Goal: Task Accomplishment & Management: Use online tool/utility

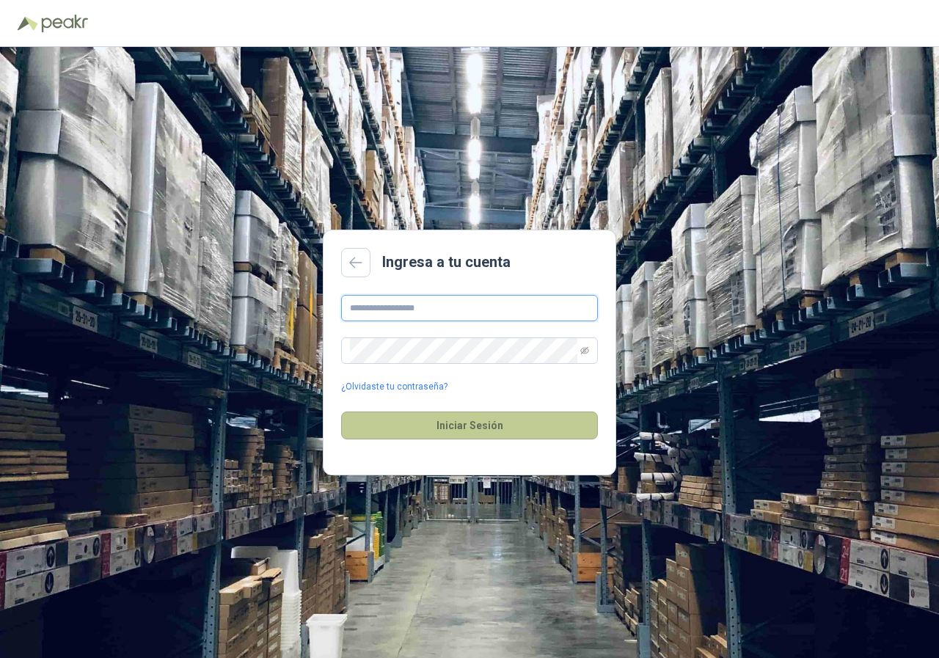
type input "**********"
click at [457, 427] on button "Iniciar Sesión" at bounding box center [469, 426] width 257 height 28
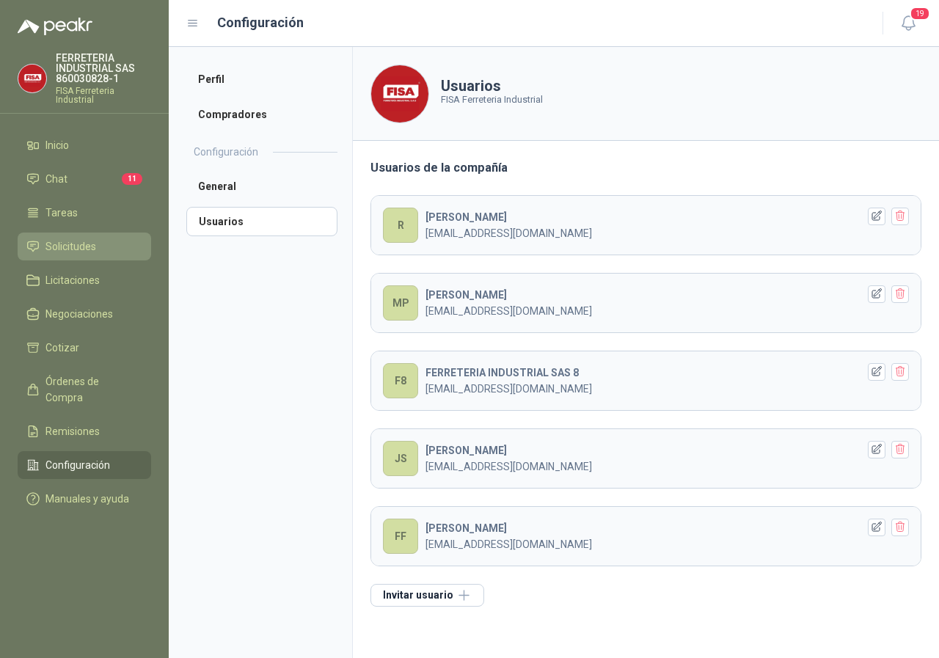
drag, startPoint x: 66, startPoint y: 242, endPoint x: 81, endPoint y: 239, distance: 15.8
click at [68, 242] on span "Solicitudes" at bounding box center [71, 247] width 51 height 16
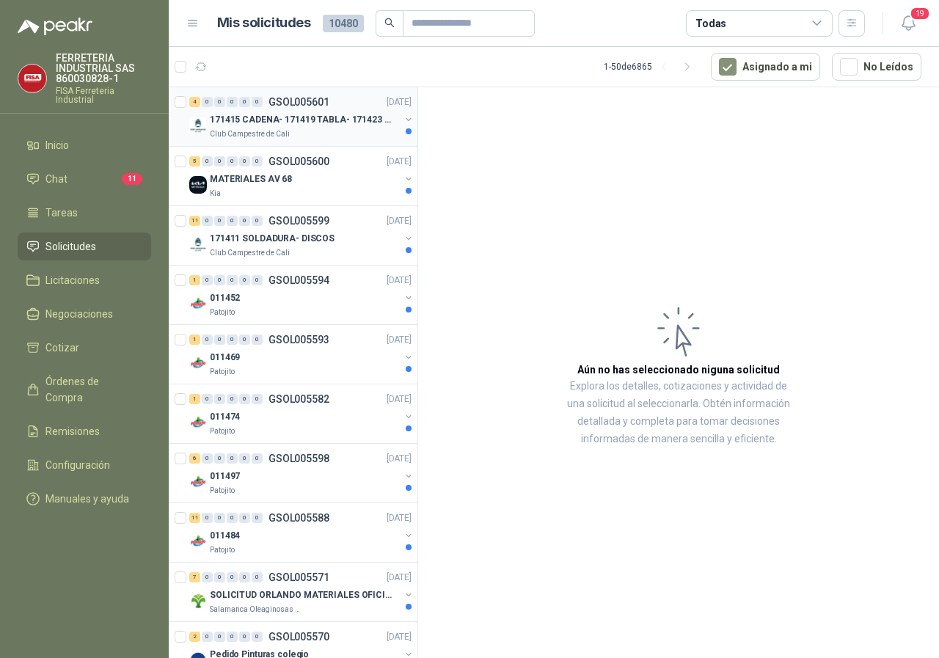
click at [278, 119] on p "171415 CADENA- 171419 TABLA- 171423 VARILLA" at bounding box center [301, 120] width 183 height 14
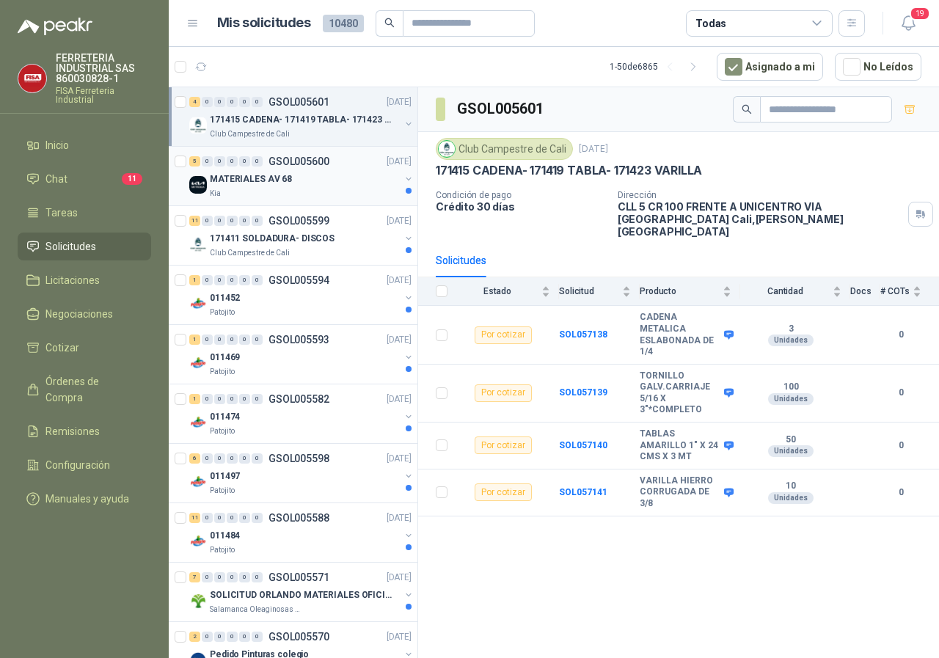
click at [280, 181] on p "MATERIALES AV 68" at bounding box center [251, 179] width 82 height 14
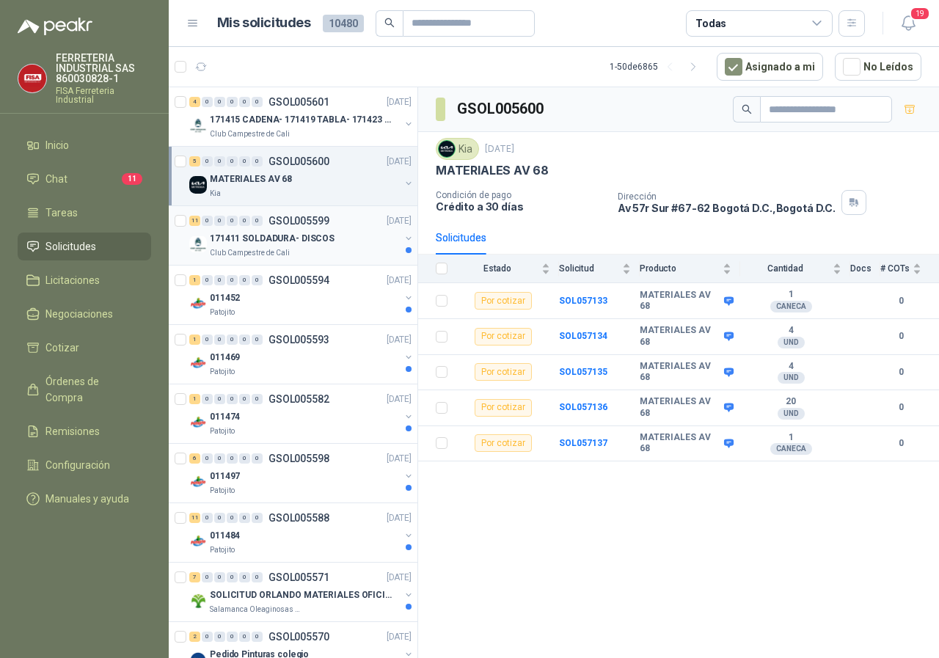
click at [259, 239] on p "171411 SOLDADURA- DISCOS" at bounding box center [272, 239] width 125 height 14
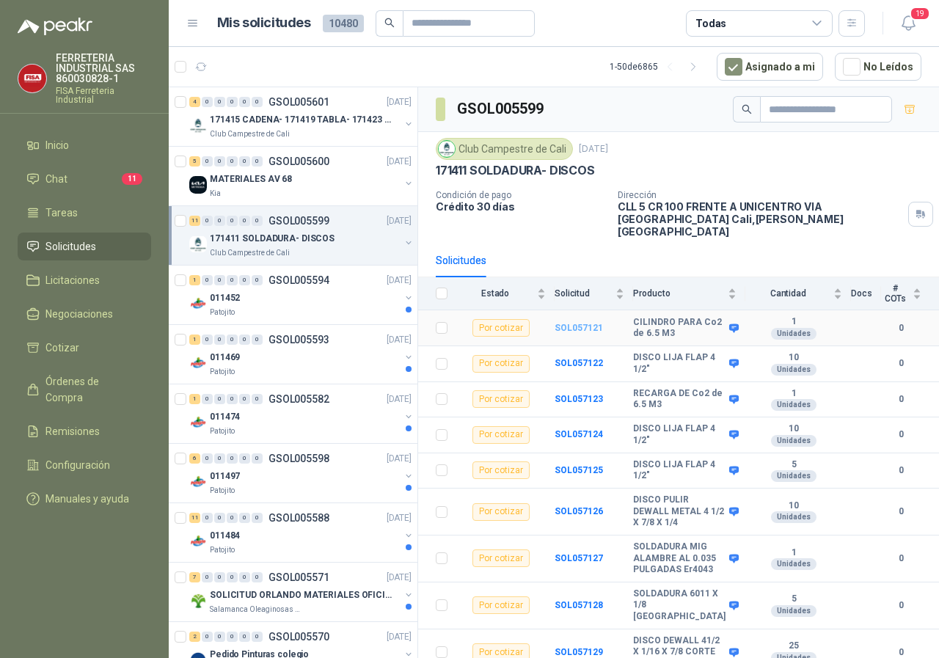
click at [590, 323] on b "SOL057121" at bounding box center [579, 328] width 48 height 10
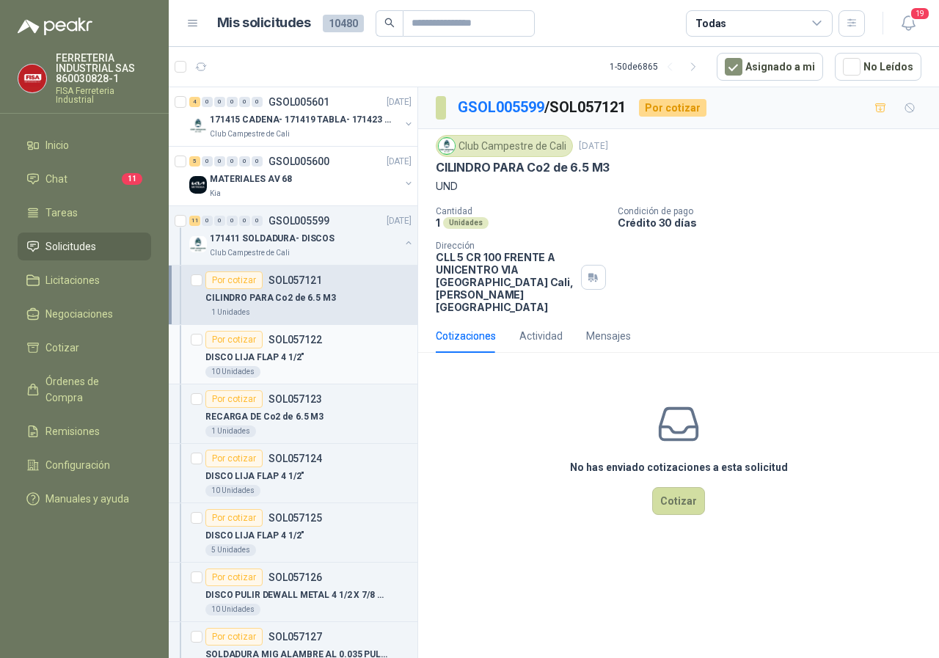
click at [228, 343] on div "Por cotizar" at bounding box center [234, 340] width 57 height 18
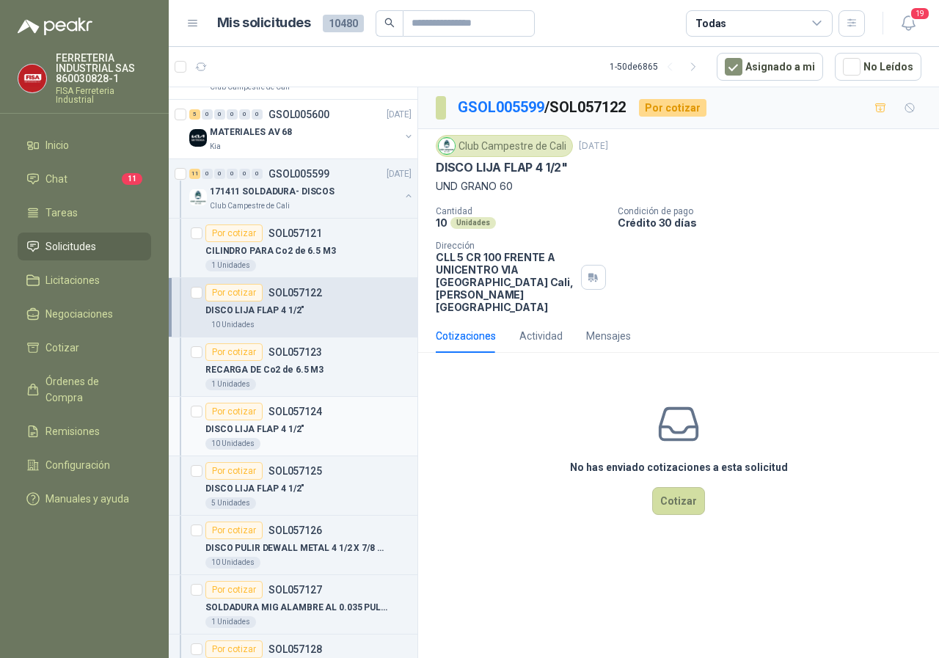
scroll to position [147, 0]
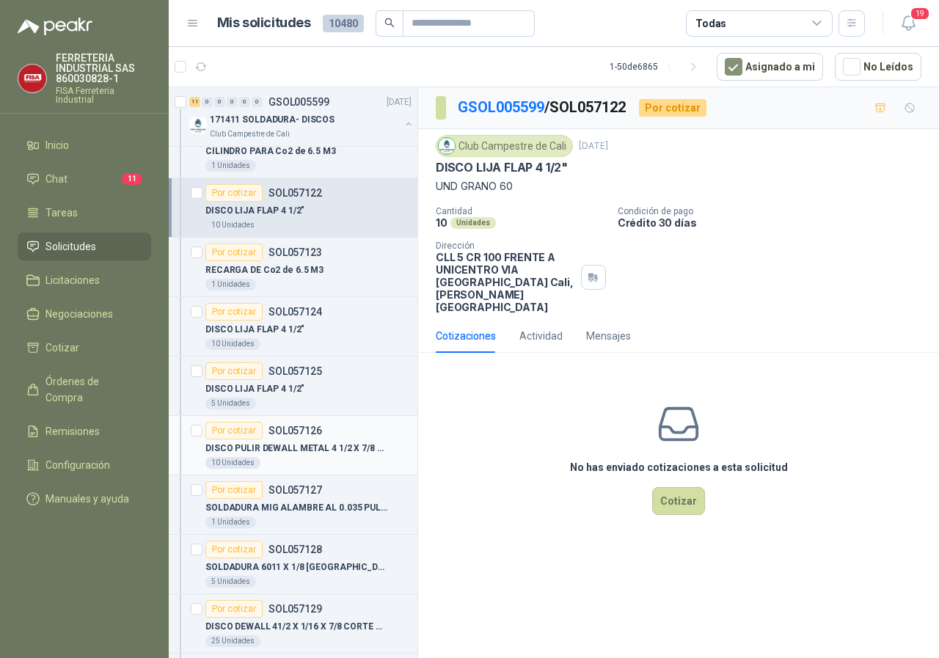
click at [238, 432] on div "Por cotizar" at bounding box center [234, 431] width 57 height 18
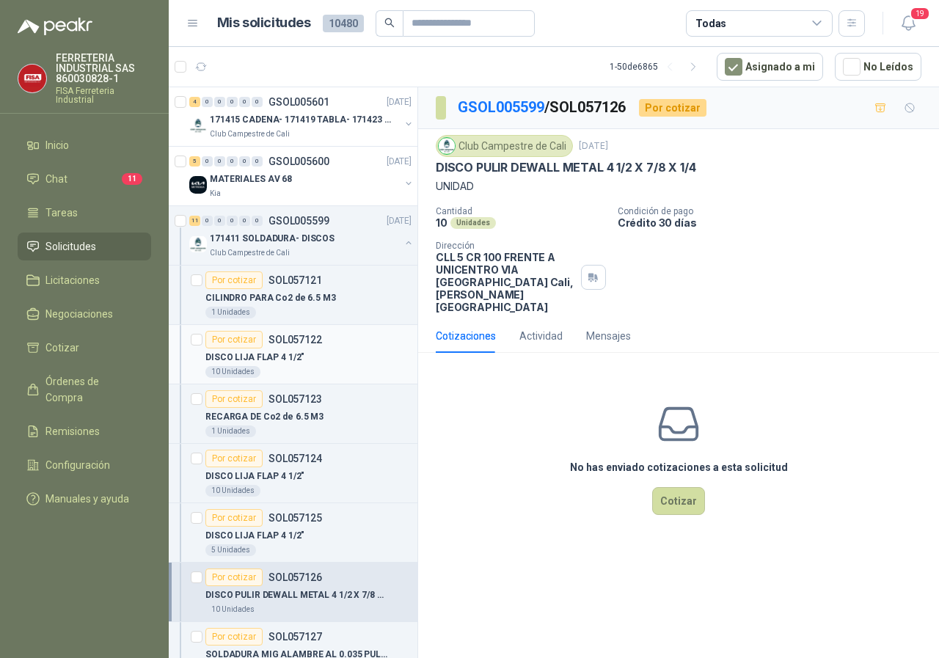
click at [241, 338] on div "Por cotizar" at bounding box center [234, 340] width 57 height 18
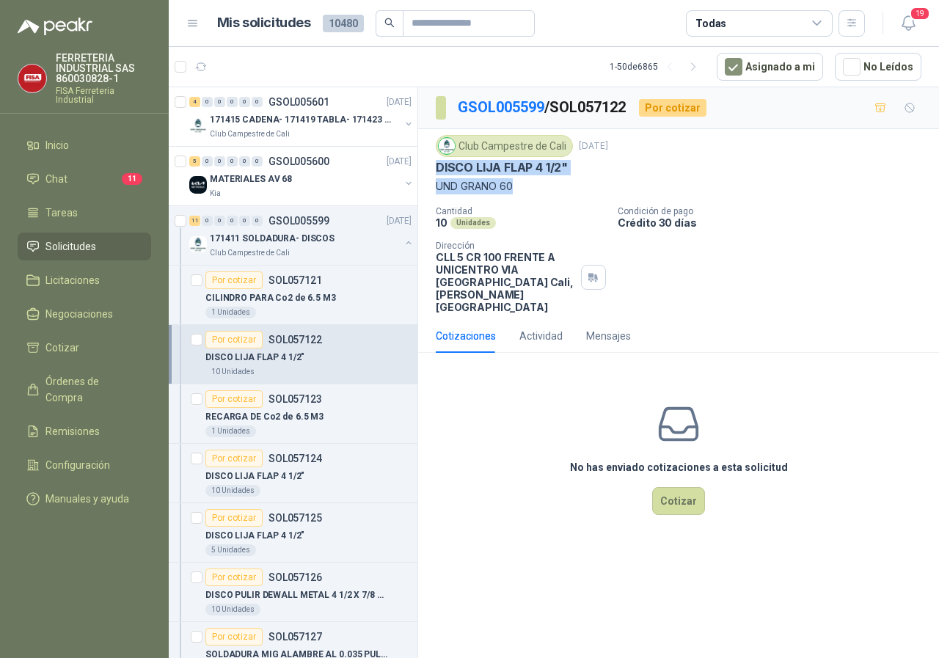
drag, startPoint x: 516, startPoint y: 186, endPoint x: 451, endPoint y: 168, distance: 67.1
click at [428, 166] on div "Club Campestre de Cali [DATE] DISCO LIJA FLAP 4 1/2" UND [PERSON_NAME] 60 Canti…" at bounding box center [678, 224] width 521 height 190
copy div "DISCO LIJA FLAP 4 1/2" UND [PERSON_NAME] 60"
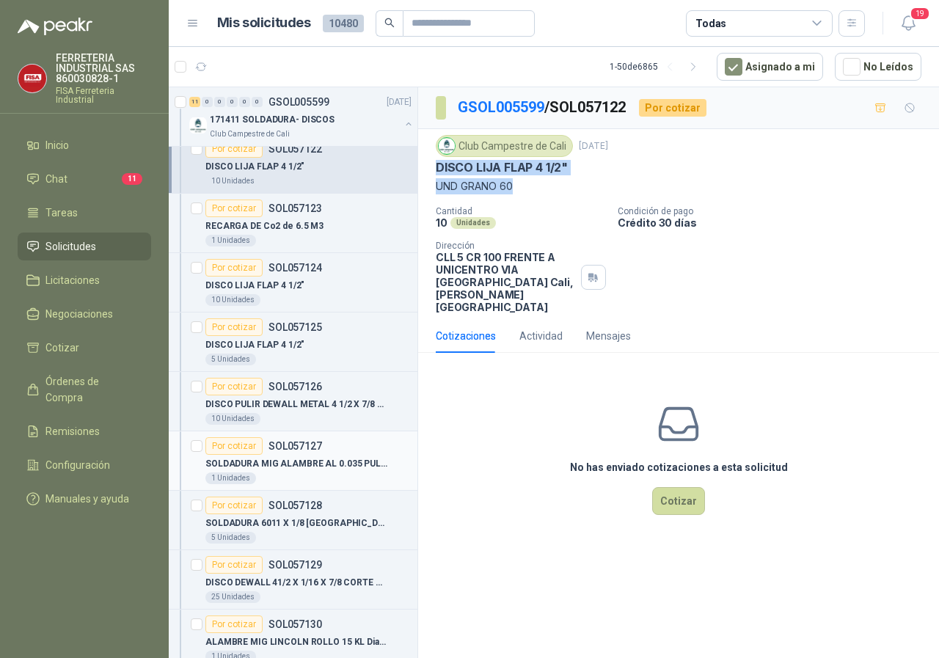
scroll to position [220, 0]
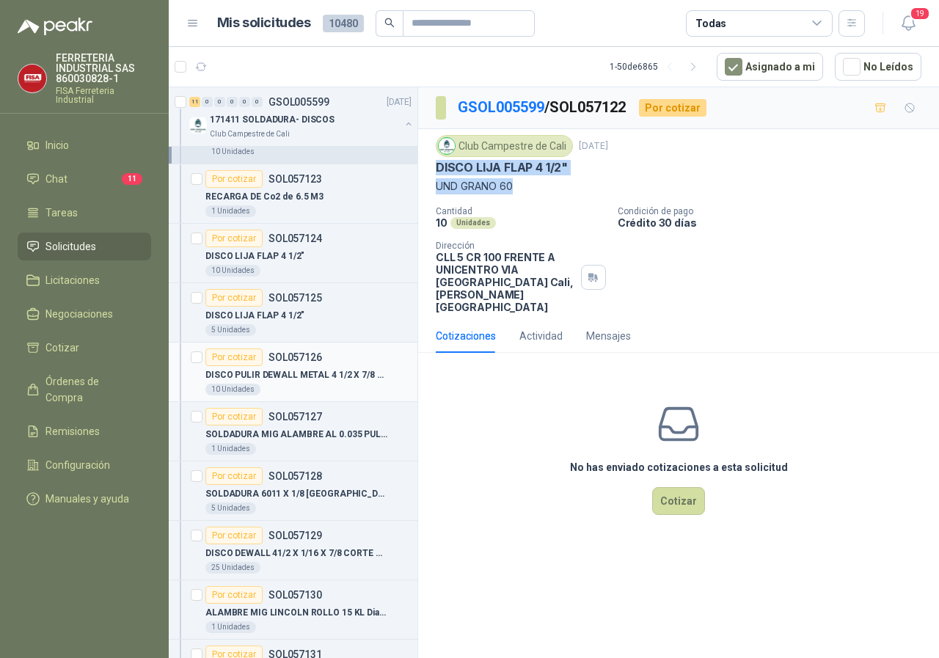
click at [228, 354] on div "Por cotizar" at bounding box center [234, 358] width 57 height 18
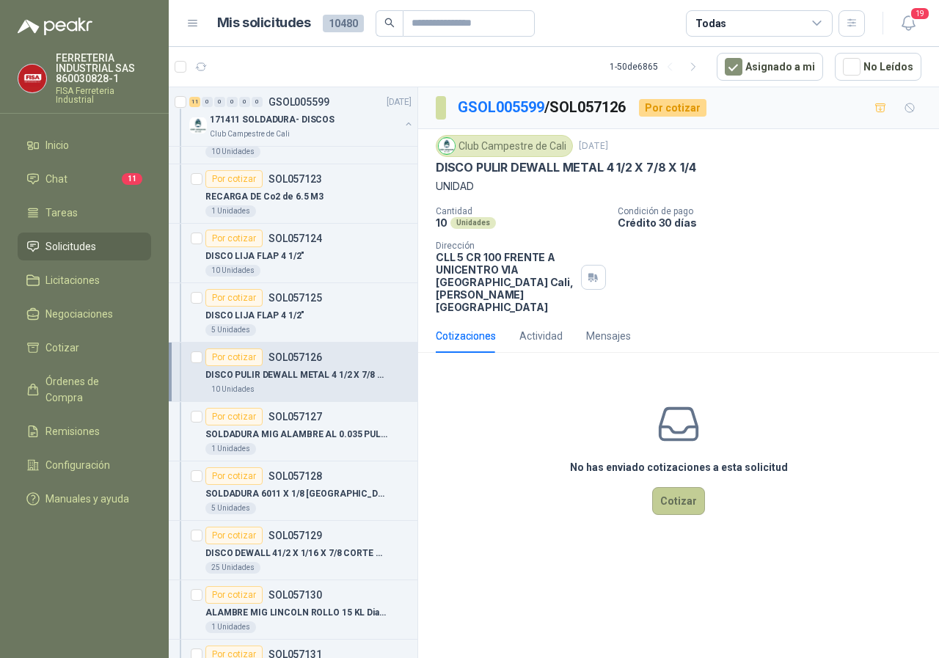
click at [681, 490] on button "Cotizar" at bounding box center [678, 501] width 53 height 28
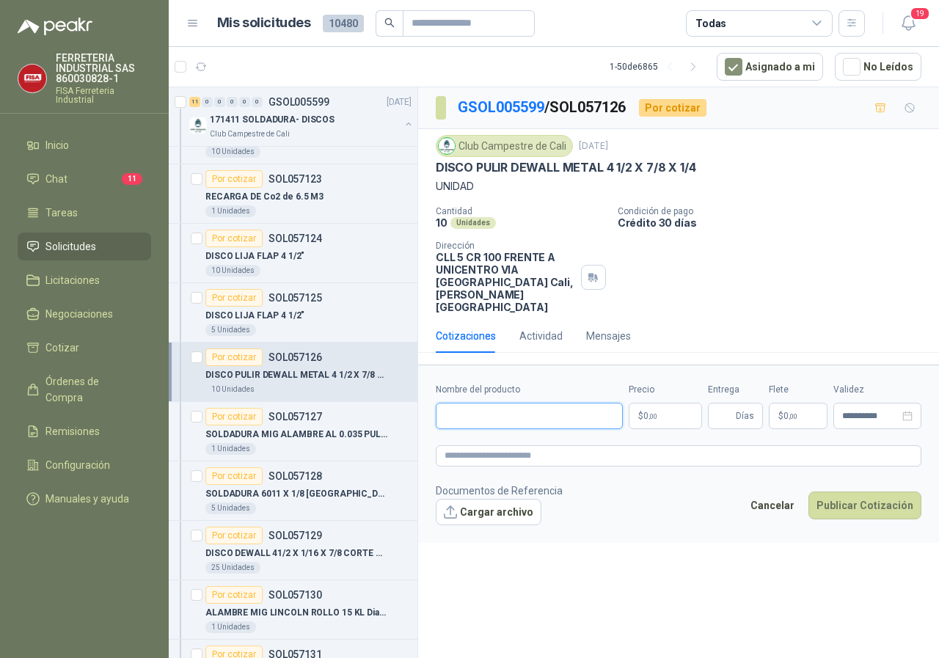
click at [534, 406] on input "Nombre del producto" at bounding box center [529, 416] width 187 height 26
paste input "**********"
type input "**********"
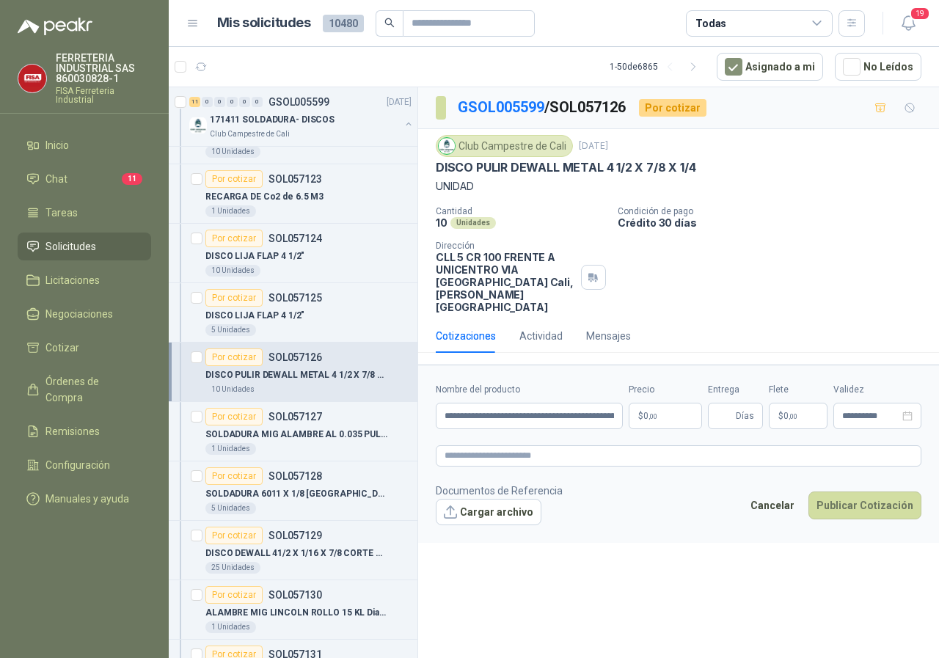
click at [675, 403] on p "$ 0 ,00" at bounding box center [665, 416] width 73 height 26
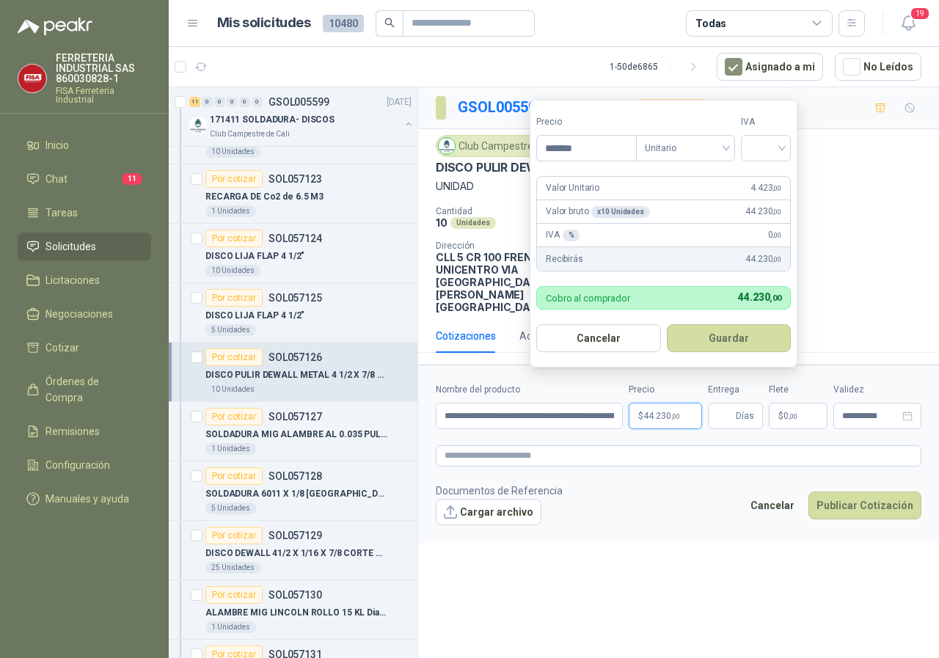
type input "*******"
click at [782, 144] on input "search" at bounding box center [766, 147] width 32 height 22
click at [763, 179] on div "19%" at bounding box center [769, 178] width 27 height 16
click at [710, 341] on button "Guardar" at bounding box center [732, 338] width 126 height 28
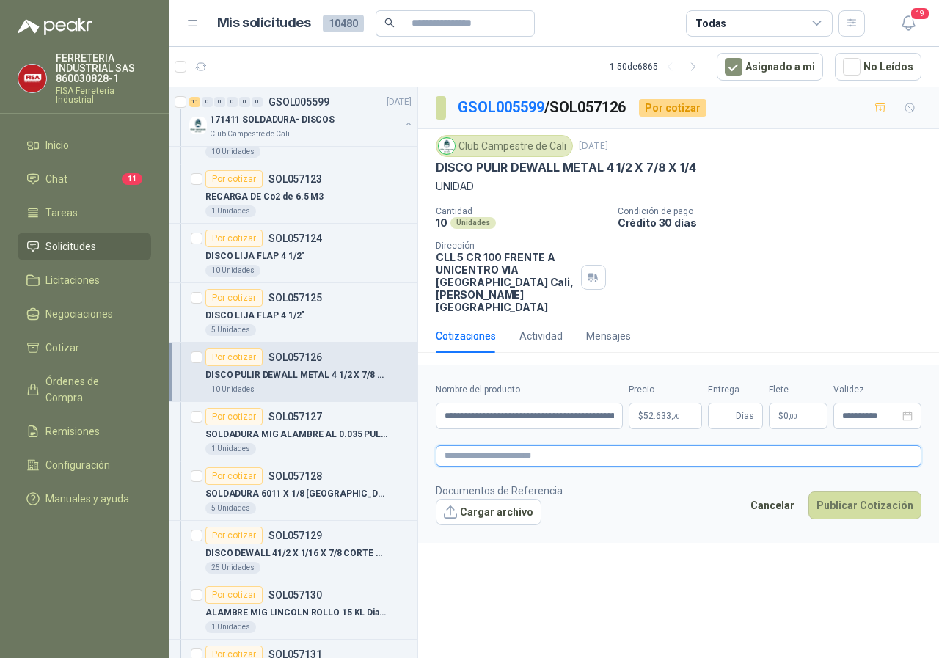
click at [469, 445] on textarea at bounding box center [679, 455] width 486 height 21
paste textarea "**********"
type textarea "**********"
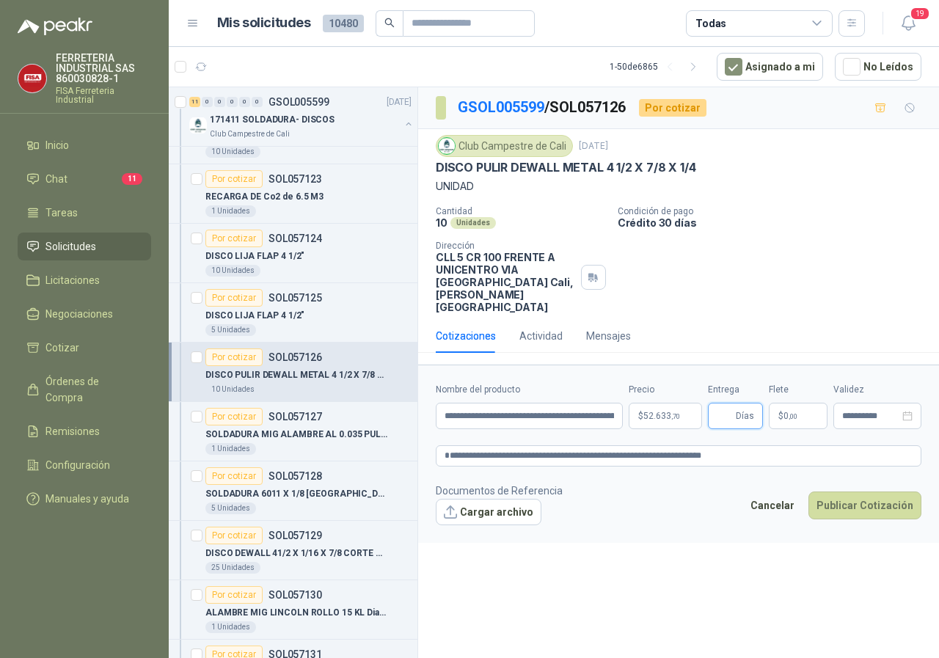
click at [733, 404] on input "Entrega" at bounding box center [725, 416] width 16 height 25
type input "*"
click at [848, 492] on button "Publicar Cotización" at bounding box center [865, 506] width 113 height 28
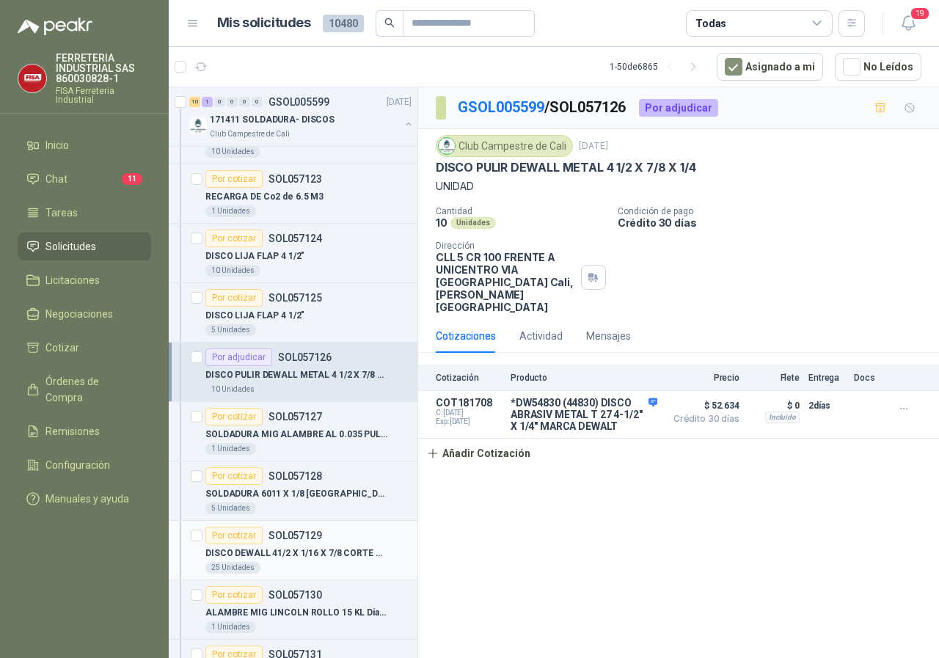
click at [241, 534] on div "Por cotizar" at bounding box center [234, 536] width 57 height 18
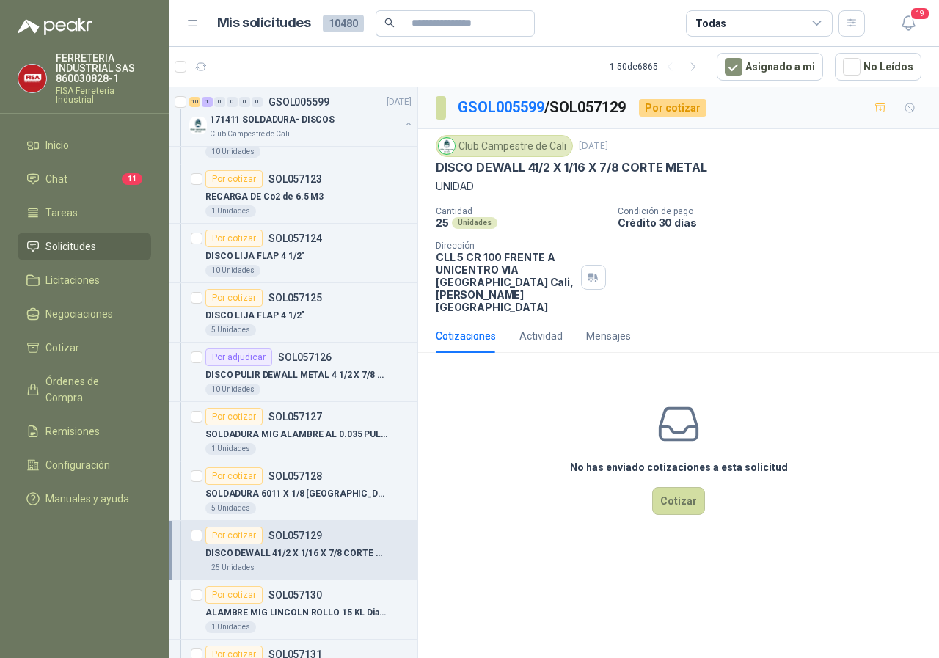
click at [236, 536] on div "Por cotizar" at bounding box center [234, 536] width 57 height 18
click at [691, 487] on button "Cotizar" at bounding box center [678, 501] width 53 height 28
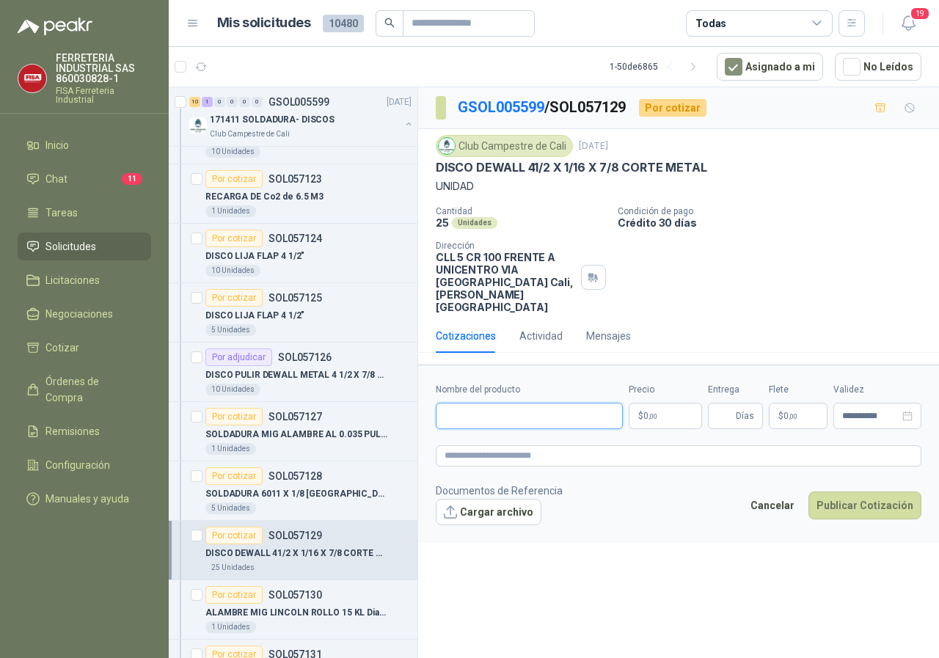
paste input "**********"
type input "**********"
click at [658, 403] on p "$ 0 ,00" at bounding box center [665, 416] width 73 height 26
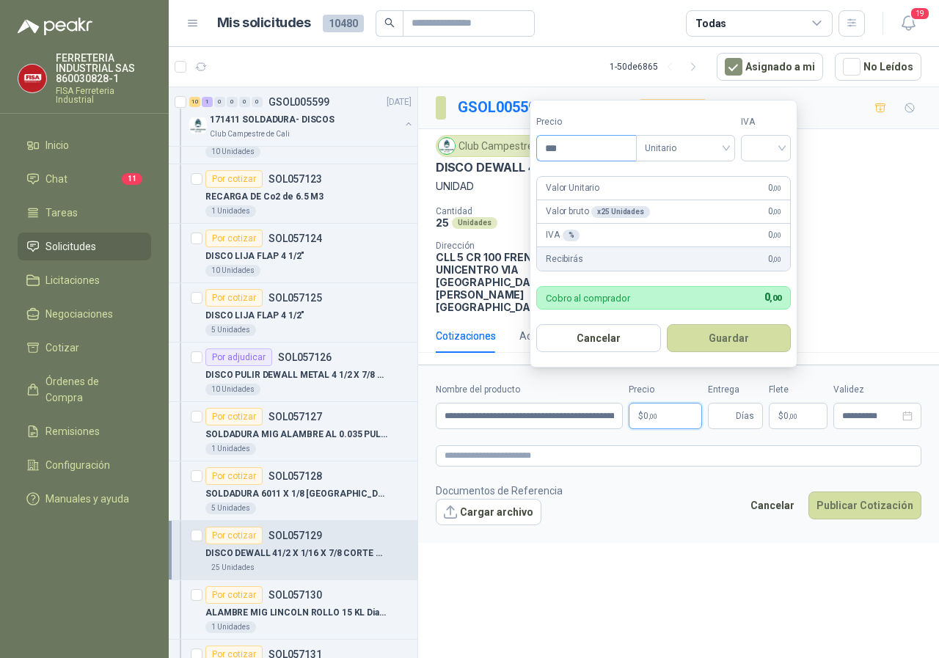
click at [583, 145] on input "***" at bounding box center [586, 148] width 99 height 25
type input "*******"
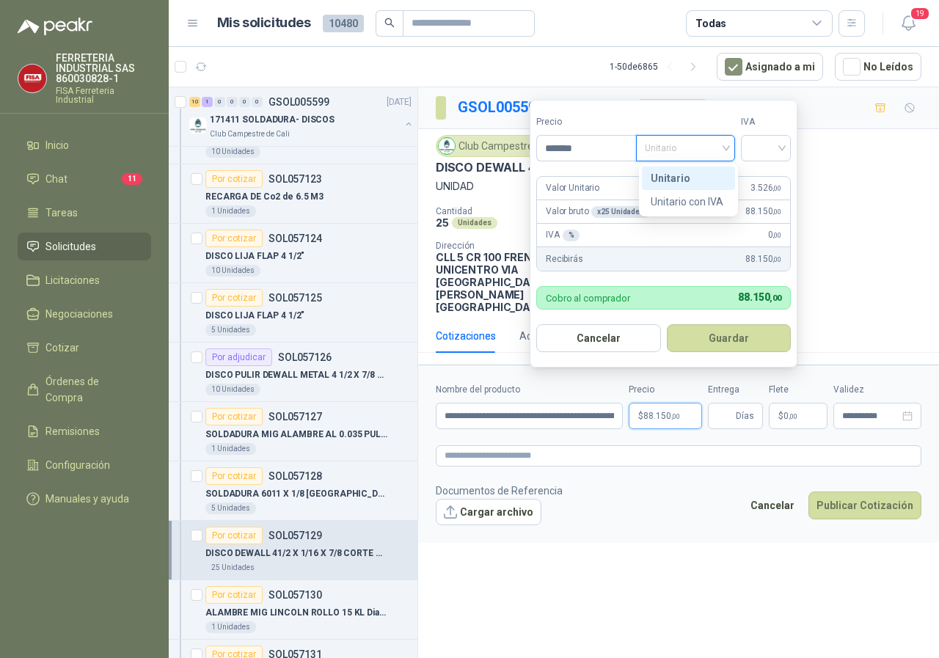
click at [731, 148] on div "Unitario" at bounding box center [685, 148] width 99 height 26
click at [686, 180] on div "Unitario" at bounding box center [689, 178] width 76 height 16
click at [788, 152] on div at bounding box center [766, 148] width 50 height 26
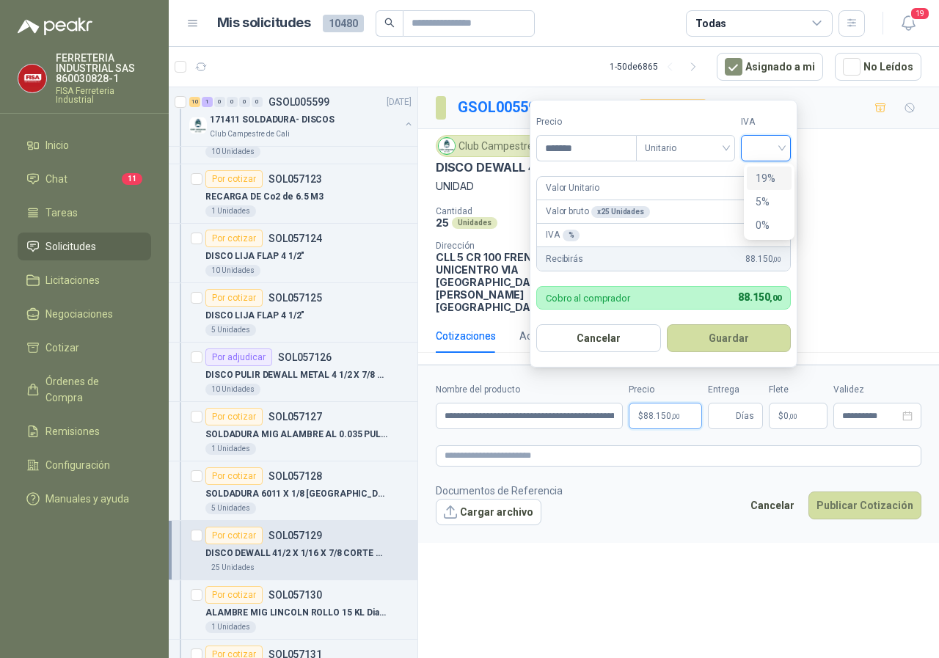
click at [766, 174] on div "19%" at bounding box center [769, 178] width 27 height 16
click at [727, 340] on button "Guardar" at bounding box center [732, 338] width 126 height 28
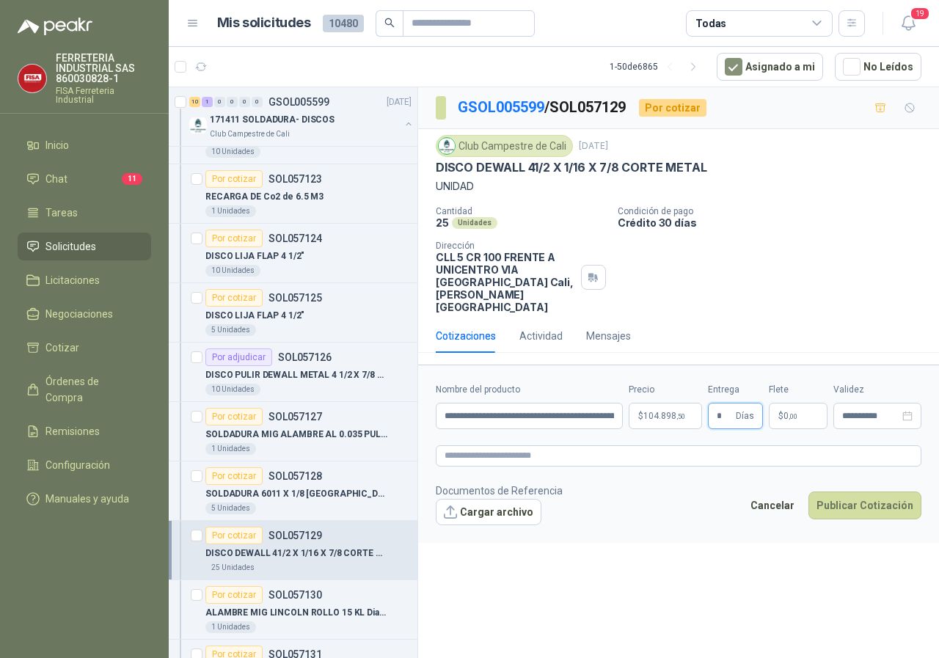
type input "*"
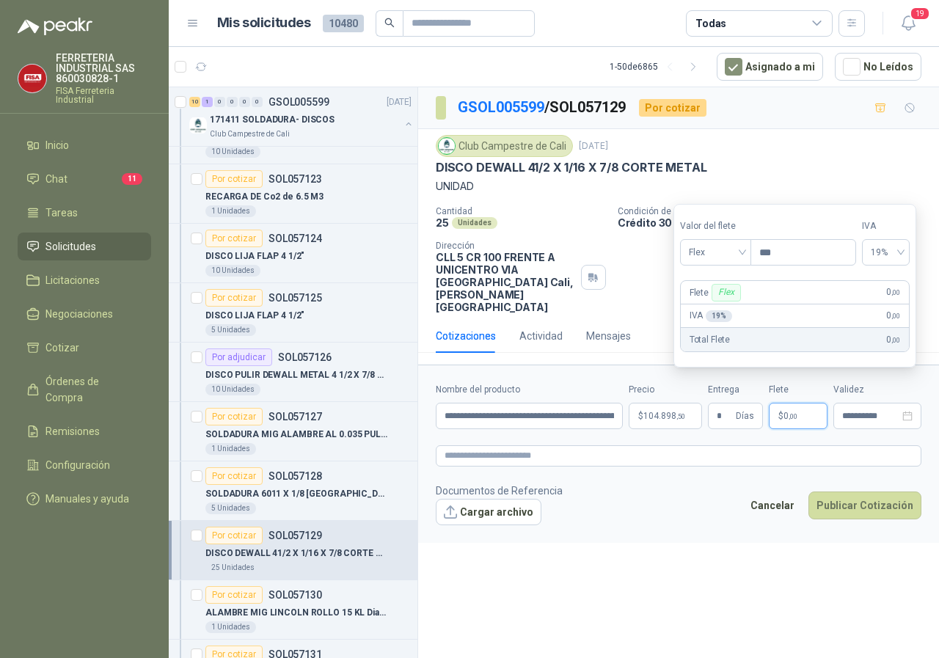
click at [689, 518] on form "**********" at bounding box center [678, 454] width 521 height 178
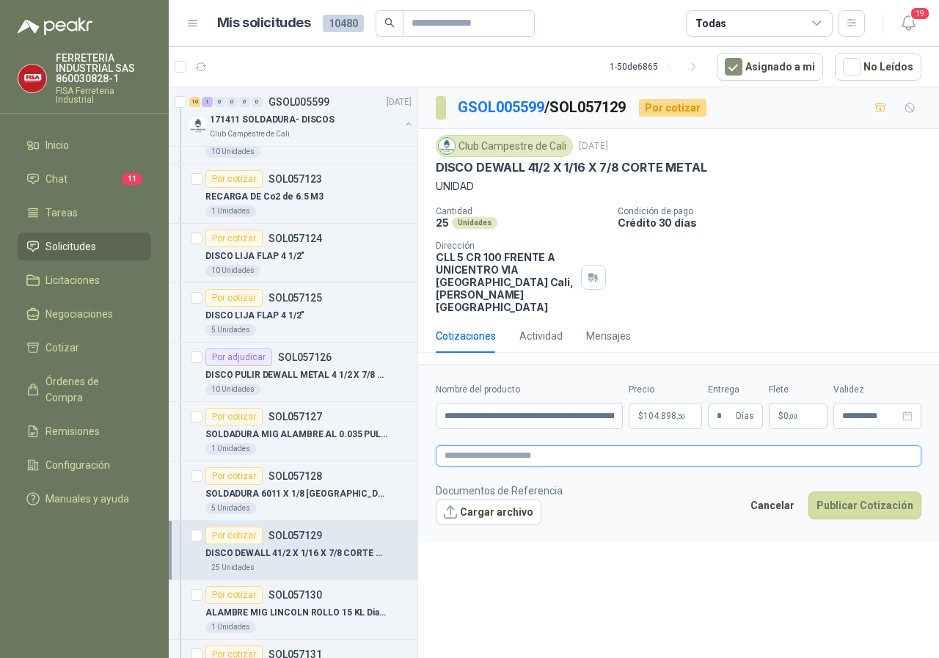
click at [465, 445] on textarea at bounding box center [679, 455] width 486 height 21
paste textarea "**********"
type textarea "**********"
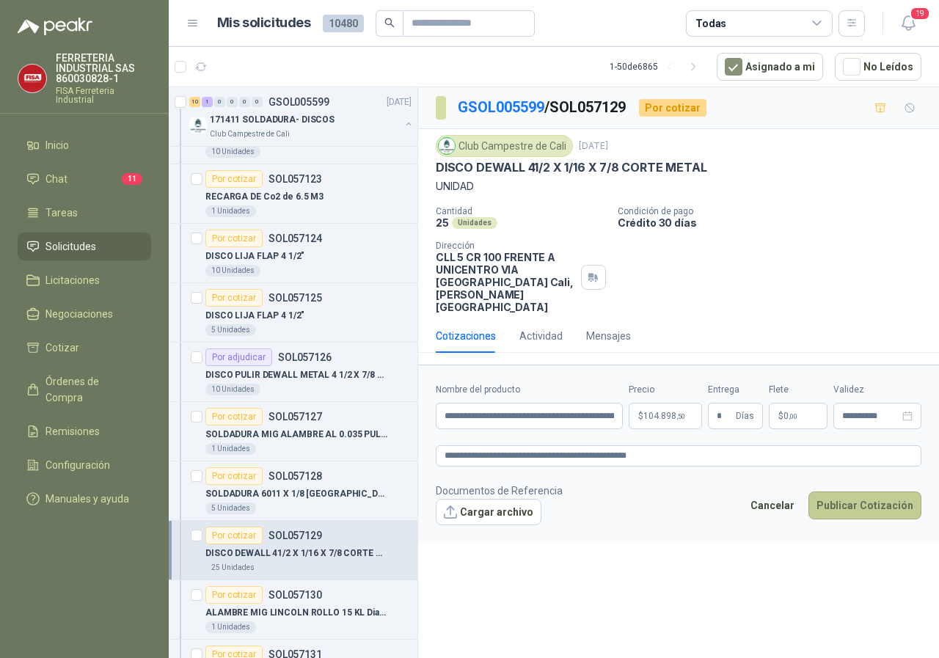
click at [846, 492] on button "Publicar Cotización" at bounding box center [865, 506] width 113 height 28
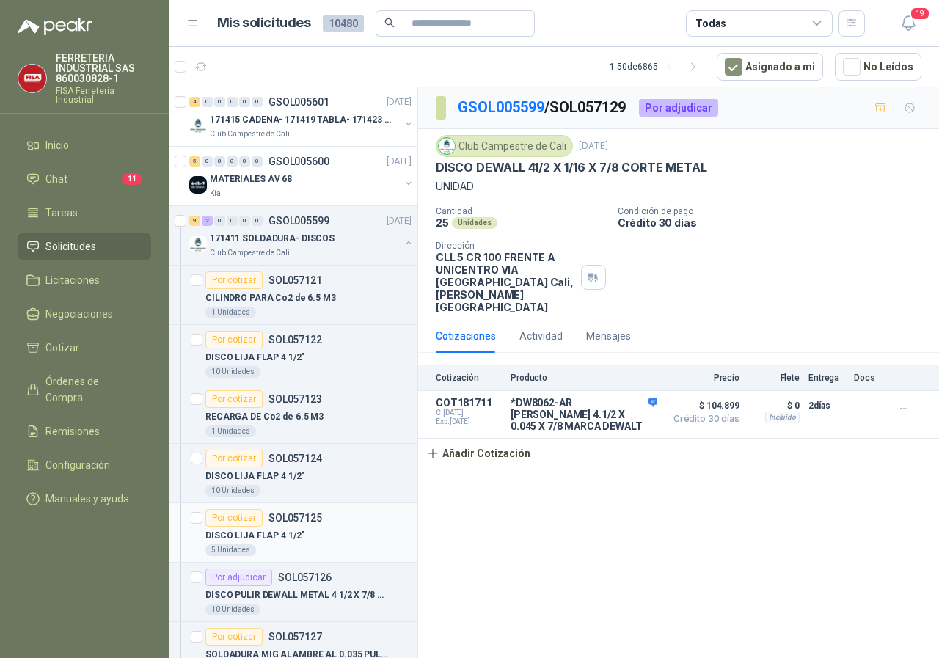
scroll to position [73, 0]
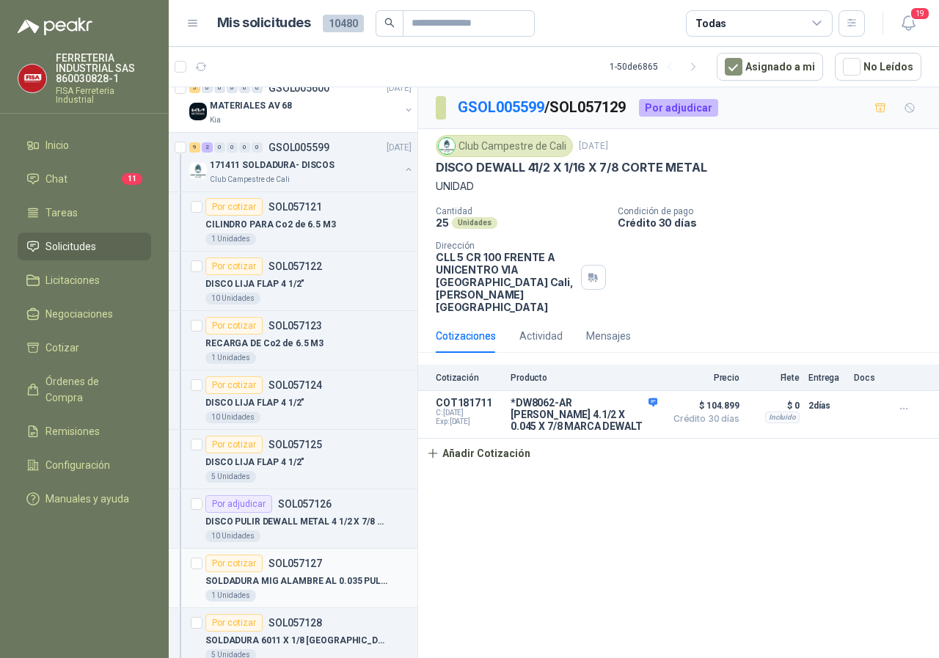
click at [241, 568] on div "Por cotizar" at bounding box center [234, 564] width 57 height 18
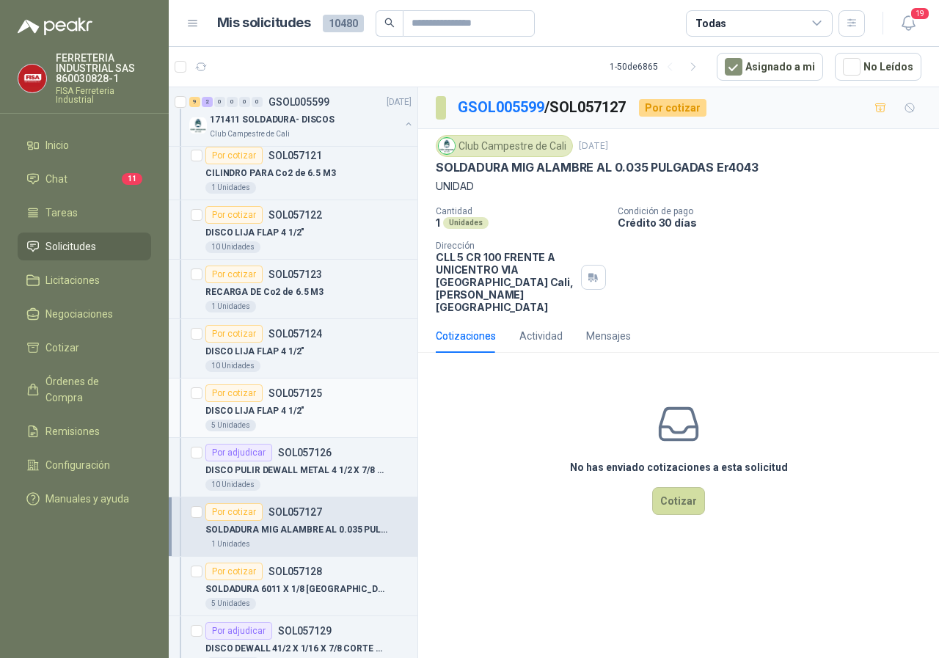
scroll to position [220, 0]
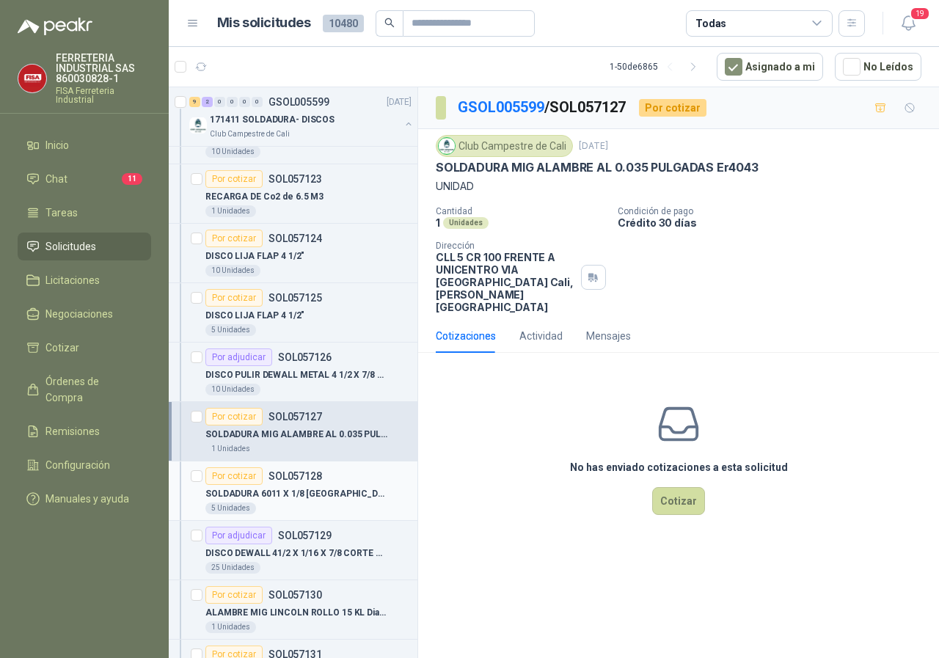
click at [246, 471] on div "Por cotizar" at bounding box center [234, 477] width 57 height 18
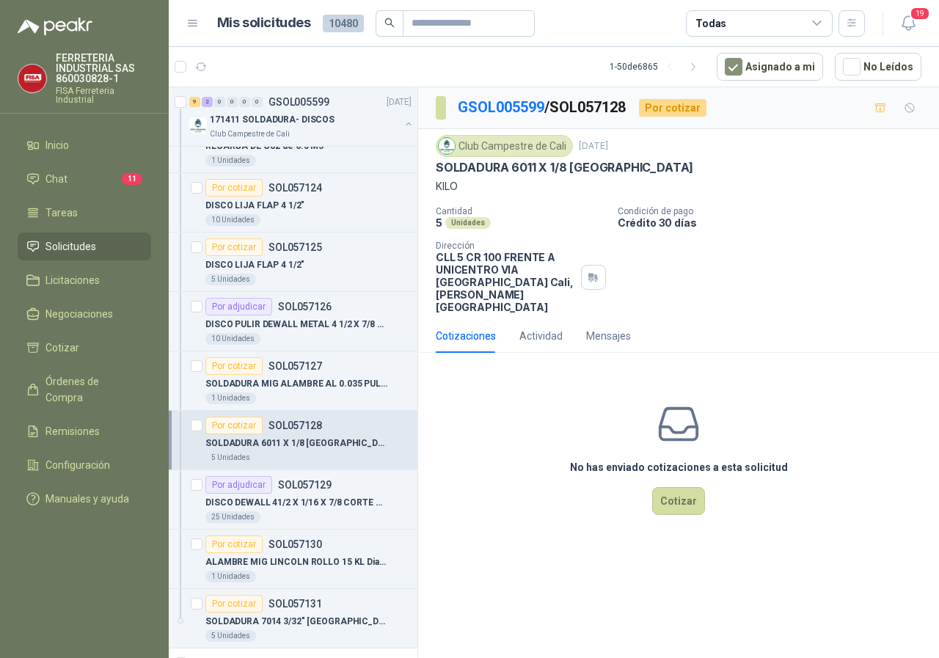
scroll to position [294, 0]
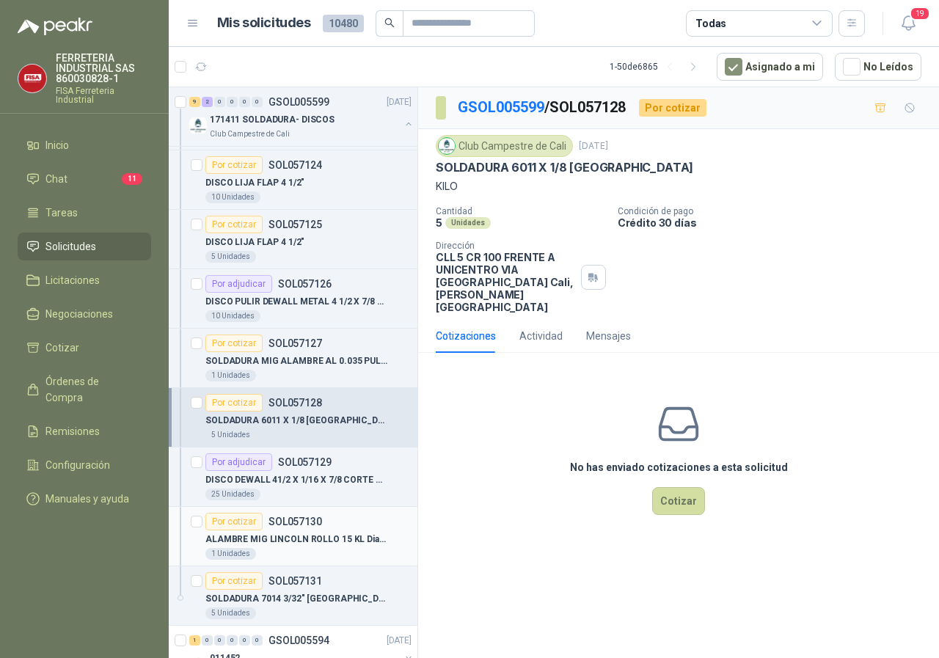
drag, startPoint x: 244, startPoint y: 520, endPoint x: 249, endPoint y: 511, distance: 10.5
click at [244, 520] on div "Por cotizar" at bounding box center [234, 522] width 57 height 18
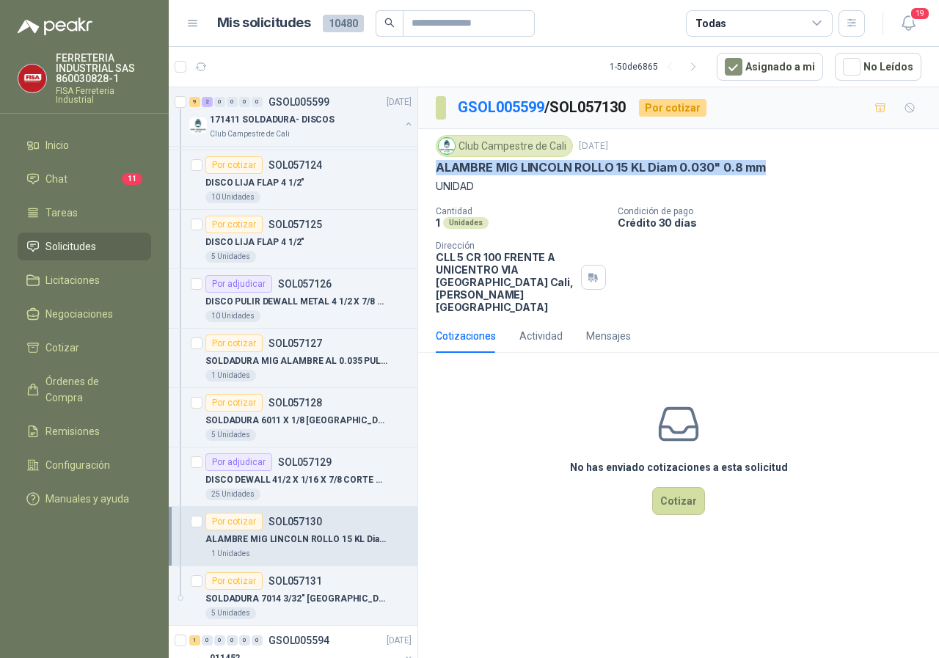
drag, startPoint x: 437, startPoint y: 166, endPoint x: 776, endPoint y: 165, distance: 339.8
click at [776, 165] on div "ALAMBRE MIG LINCOLN ROLLO 15 KL Diam 0.030" 0.8 mm" at bounding box center [679, 167] width 486 height 15
copy p "ALAMBRE MIG LINCOLN ROLLO 15 KL Diam 0.030" 0.8 mm"
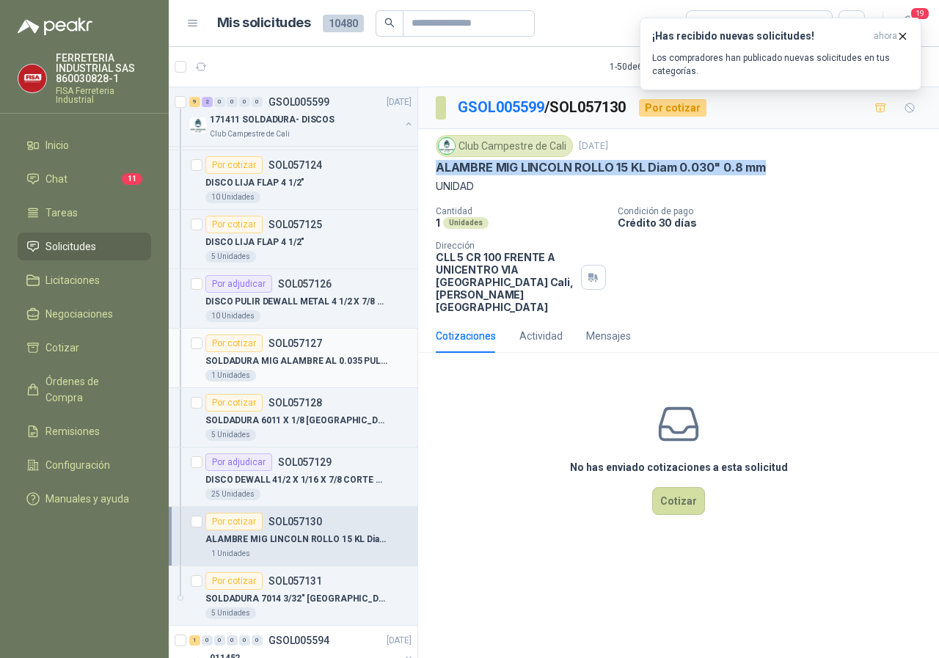
click at [236, 341] on div "Por cotizar" at bounding box center [234, 344] width 57 height 18
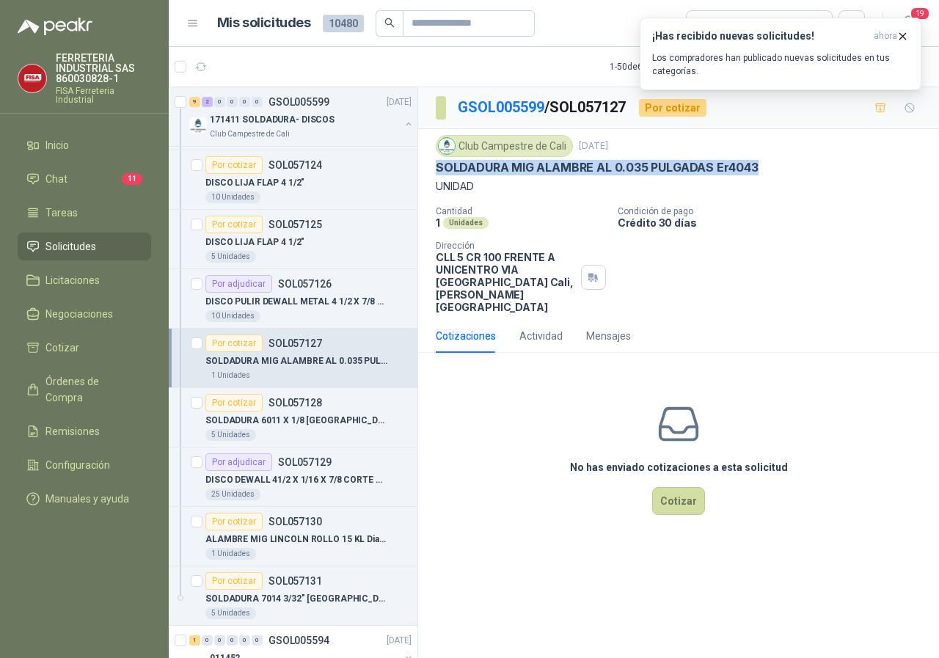
drag, startPoint x: 426, startPoint y: 167, endPoint x: 762, endPoint y: 174, distance: 335.5
click at [762, 174] on div "Club Campestre de Cali [DATE] SOLDADURA MIG ALAMBRE AL 0.035 PULGADAS Er4043 UN…" at bounding box center [678, 224] width 521 height 190
copy p "SOLDADURA MIG ALAMBRE AL 0.035 PULGADAS Er4043"
drag, startPoint x: 236, startPoint y: 401, endPoint x: 264, endPoint y: 390, distance: 29.7
click at [236, 400] on div "Por cotizar" at bounding box center [234, 403] width 57 height 18
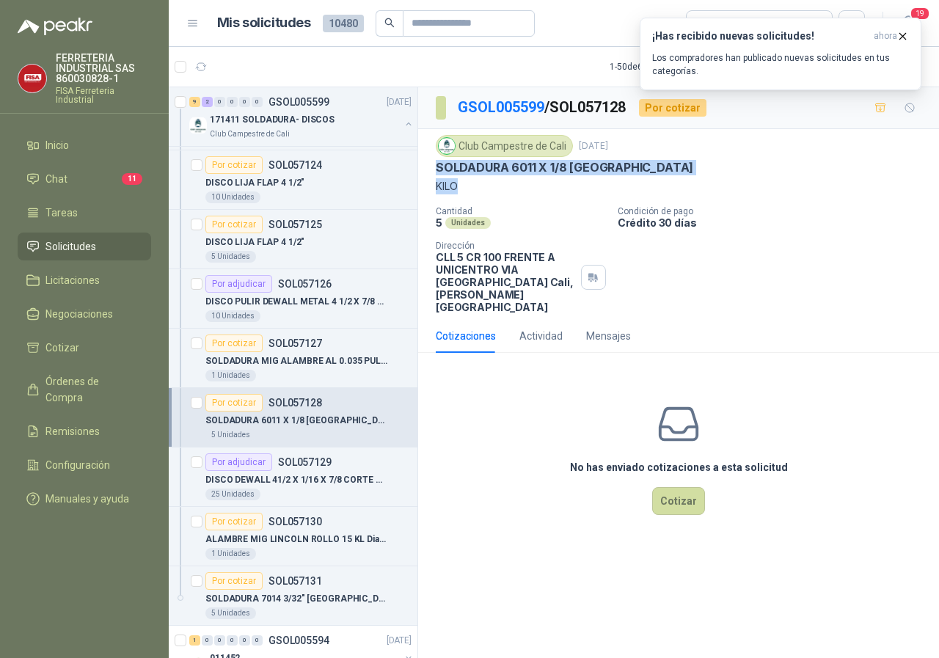
drag, startPoint x: 421, startPoint y: 166, endPoint x: 495, endPoint y: 190, distance: 78.0
click at [495, 190] on div "Club Campestre de Cali [DATE] SOLDADURA 6011 X 1/8 WEST ARCO KILO Cantidad 5 Un…" at bounding box center [678, 224] width 521 height 190
copy div "SOLDADURA 6011 X 1/8 WEST ARCO KILO"
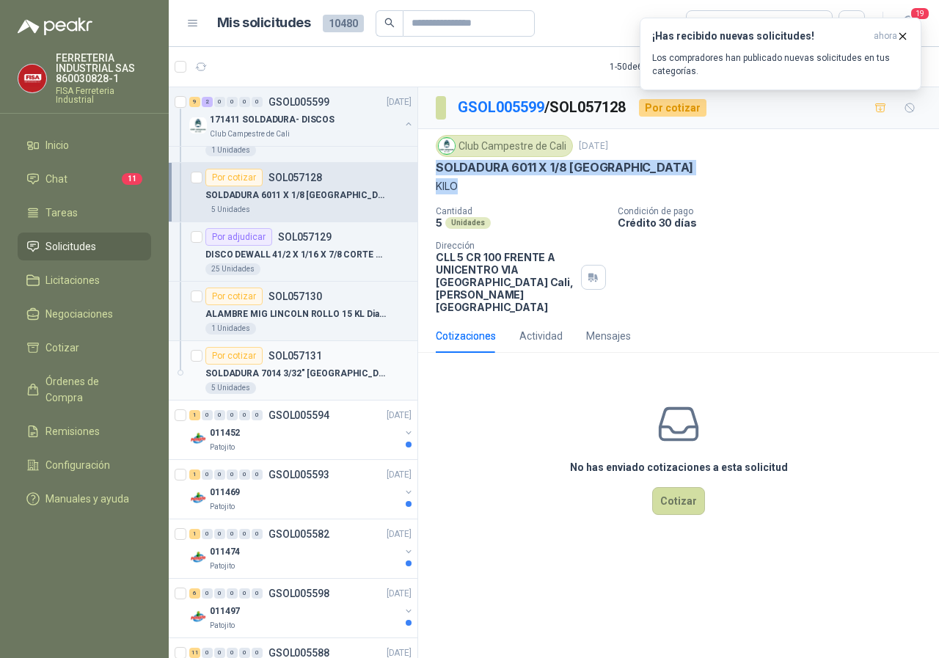
scroll to position [440, 0]
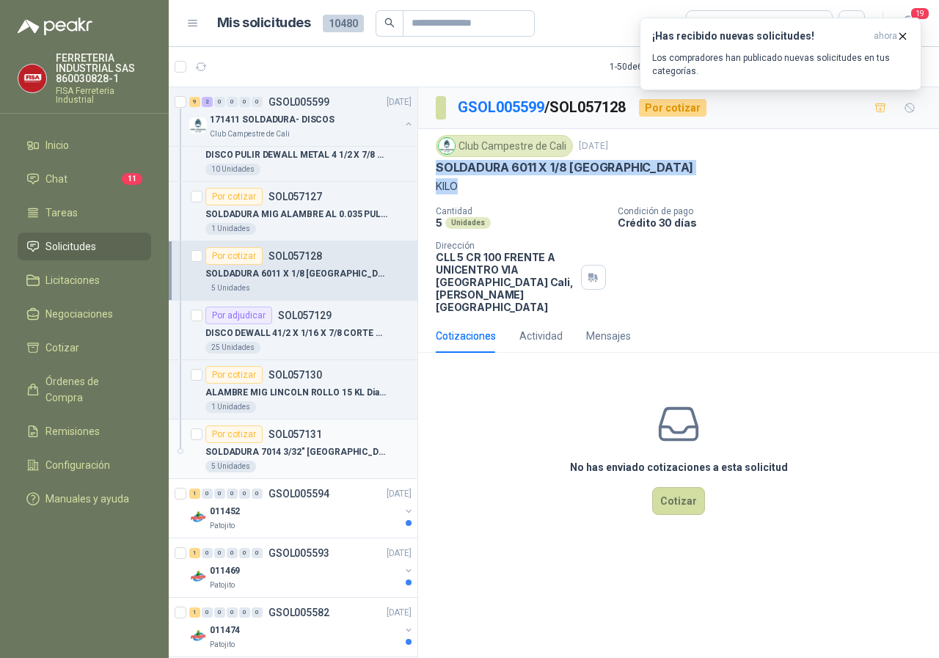
click at [234, 434] on div "Por cotizar" at bounding box center [234, 435] width 57 height 18
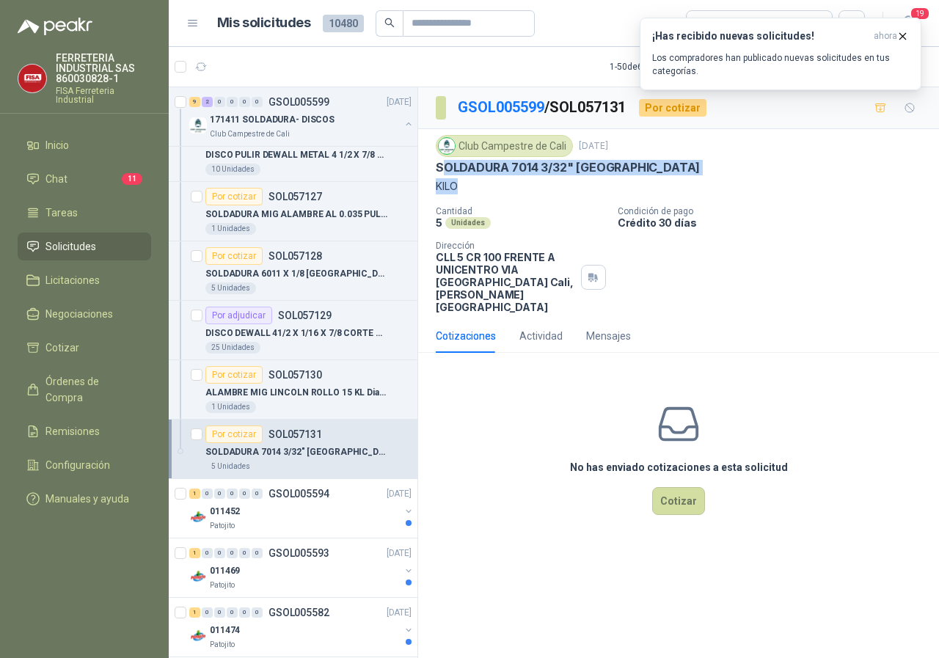
drag, startPoint x: 477, startPoint y: 190, endPoint x: 440, endPoint y: 172, distance: 41.0
click at [440, 172] on div "Club Campestre de Cali [DATE] SOLDADURA 7014 3/32" WEST ARCO KILO" at bounding box center [679, 164] width 486 height 59
click at [483, 196] on div "Club Campestre de Cali [DATE] SOLDADURA 7014 3/32" WEST ARCO KILO Cantidad 5 Un…" at bounding box center [679, 224] width 486 height 178
drag, startPoint x: 435, startPoint y: 169, endPoint x: 468, endPoint y: 187, distance: 37.1
click at [468, 187] on div "Club Campestre de Cali [DATE] SOLDADURA 7014 3/32" WEST ARCO KILO Cantidad 5 Un…" at bounding box center [678, 224] width 521 height 190
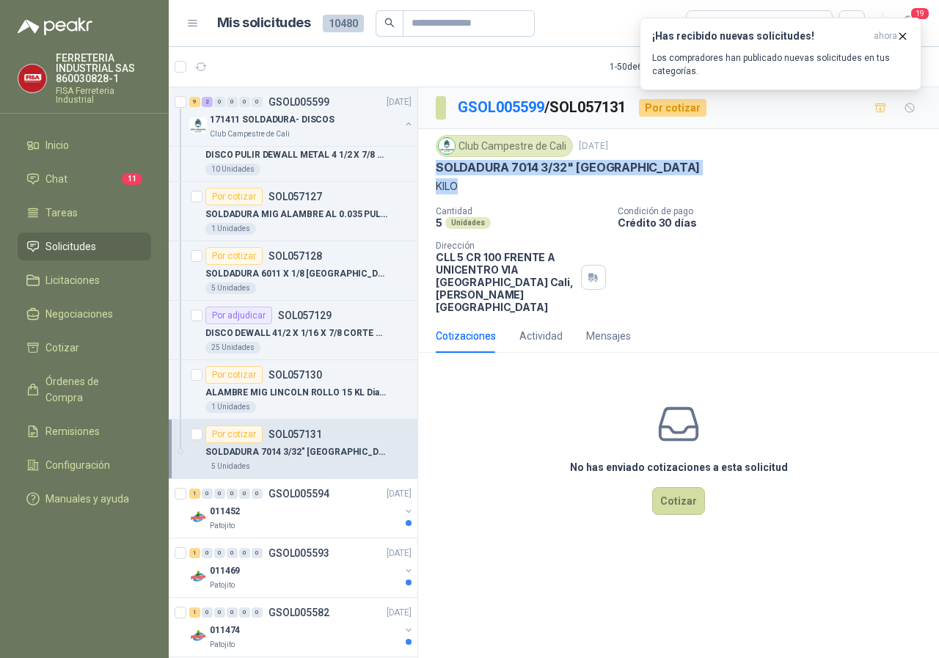
copy div "SOLDADURA 7014 3/32" WEST ARCO KILO"
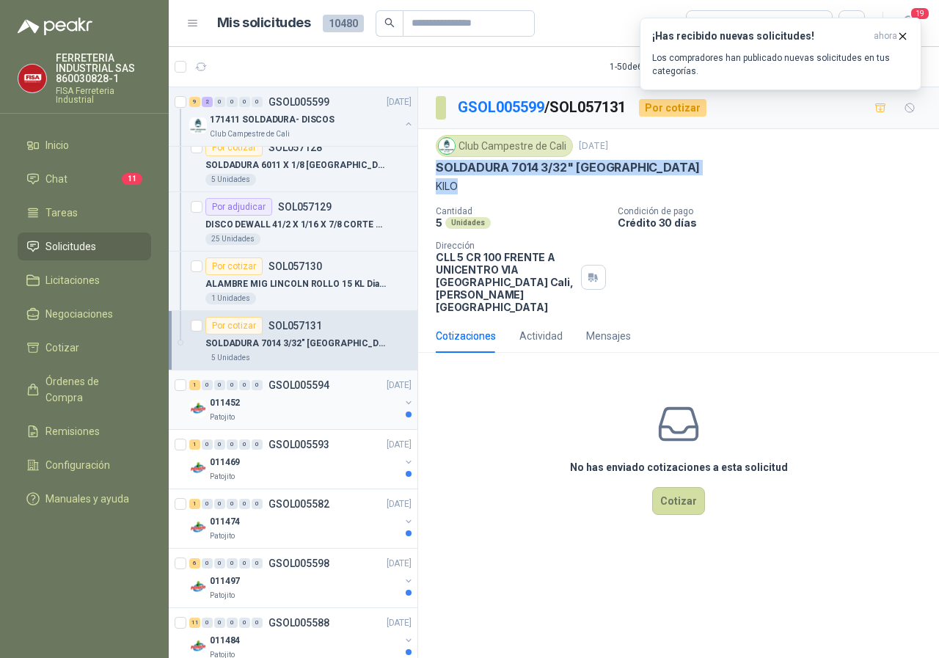
scroll to position [587, 0]
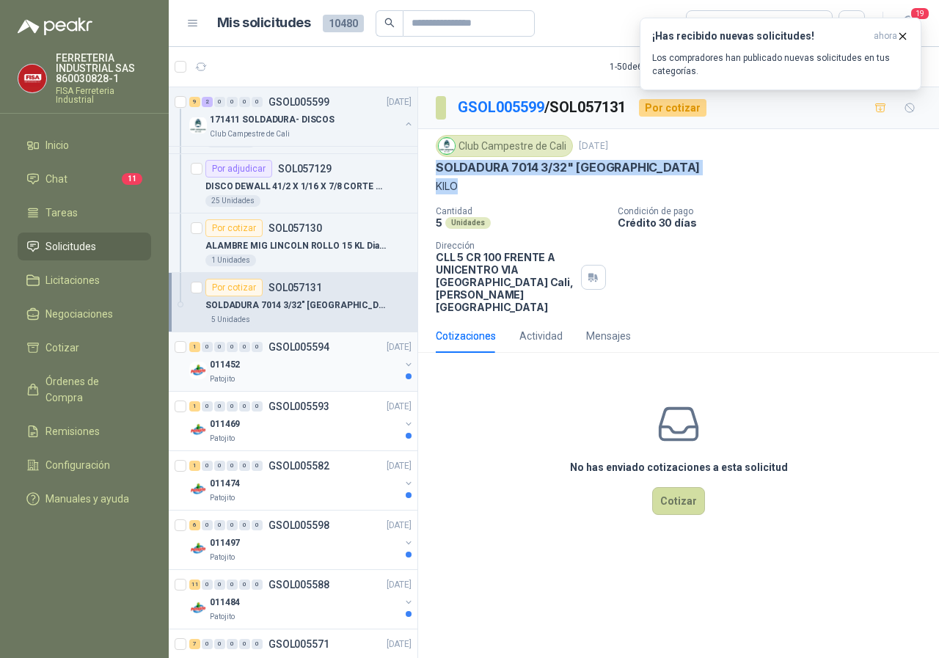
click at [217, 360] on p "011452" at bounding box center [225, 365] width 30 height 14
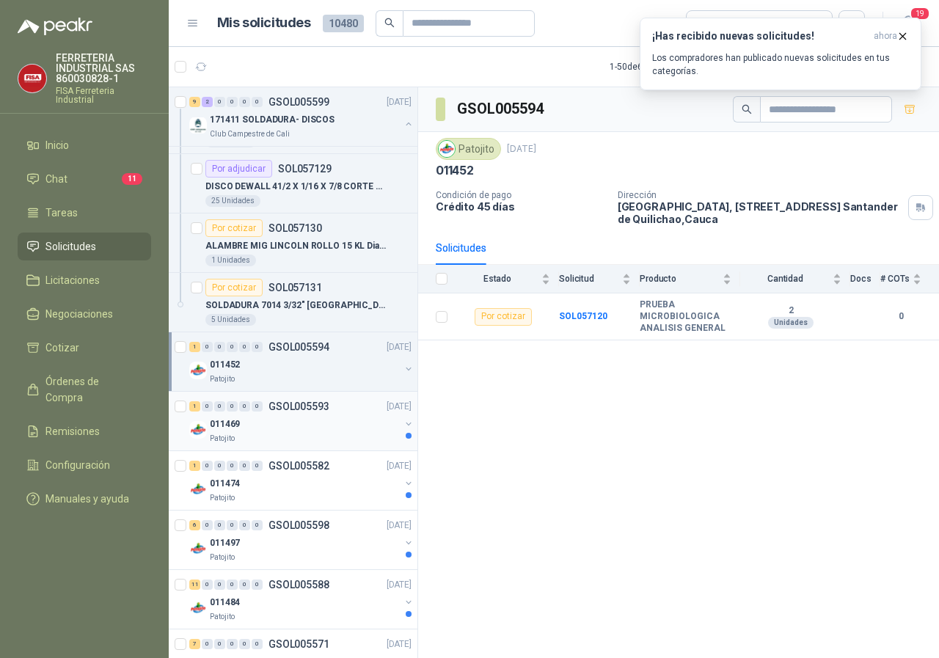
click at [221, 434] on p "Patojito" at bounding box center [222, 439] width 25 height 12
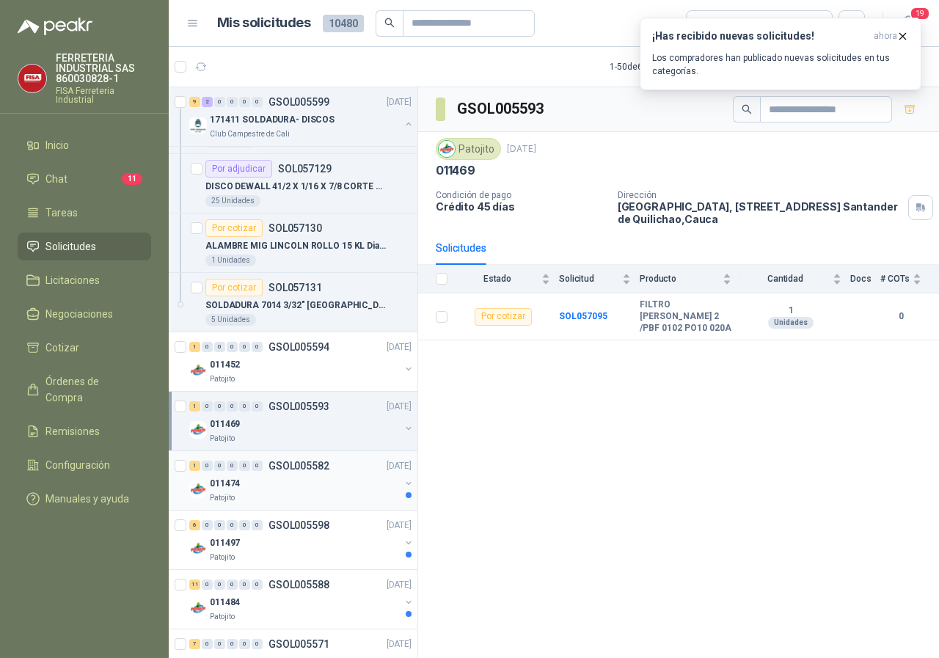
click at [226, 486] on p "011474" at bounding box center [225, 484] width 30 height 14
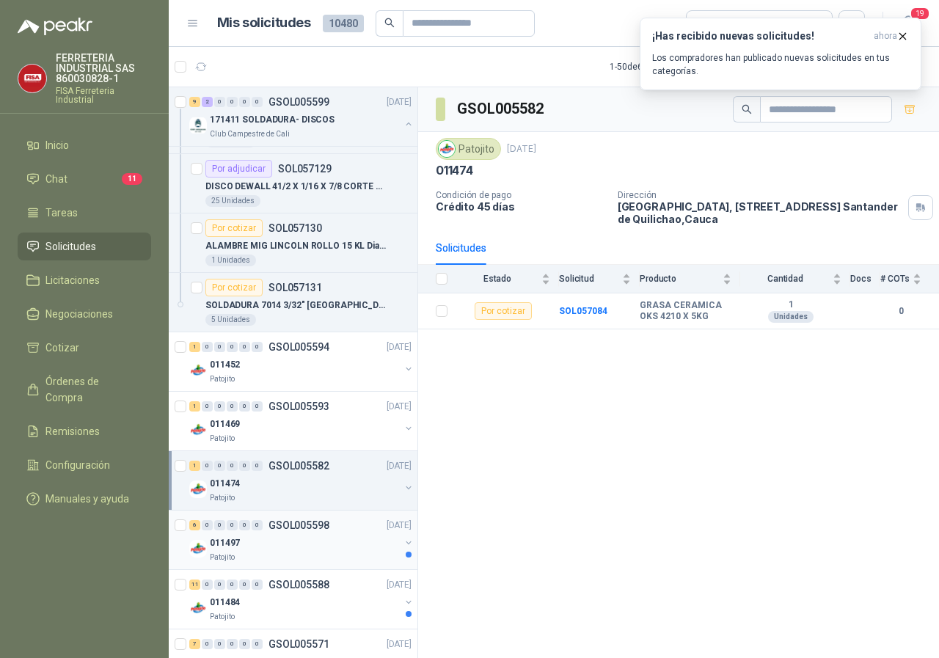
click at [228, 548] on p "011497" at bounding box center [225, 544] width 30 height 14
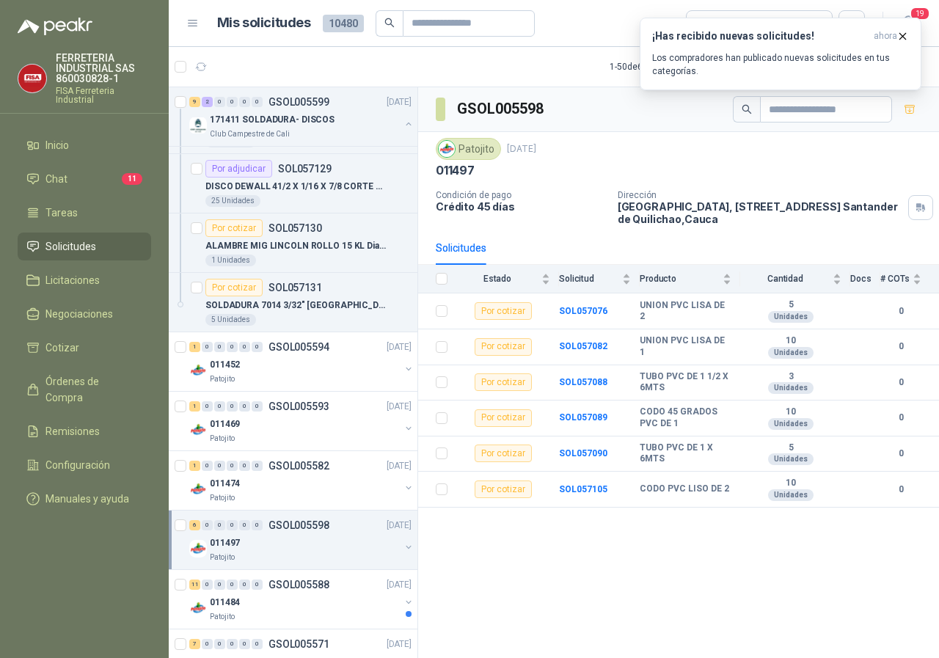
scroll to position [661, 0]
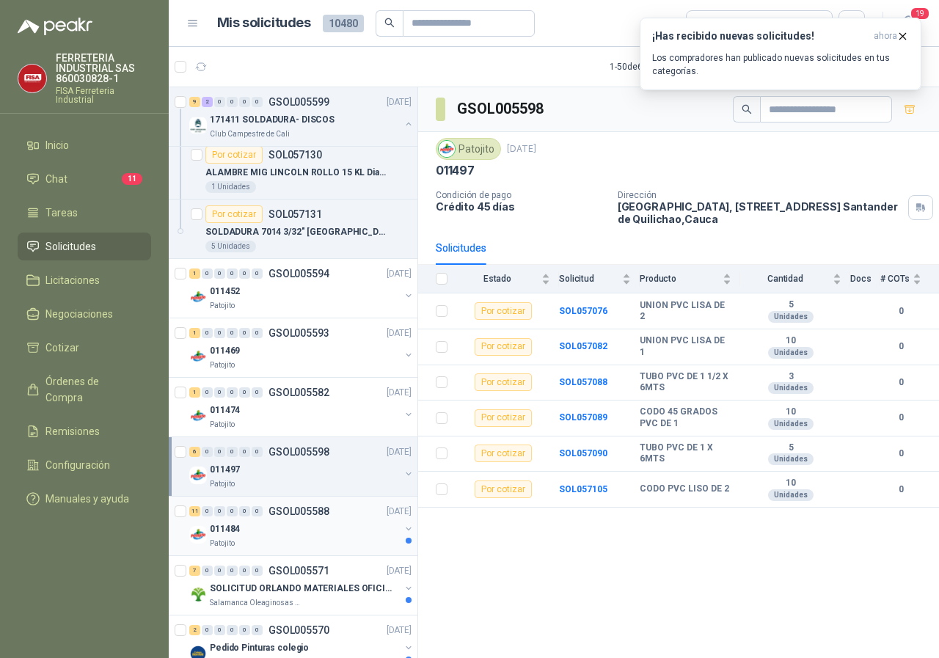
click at [236, 531] on p "011484" at bounding box center [225, 530] width 30 height 14
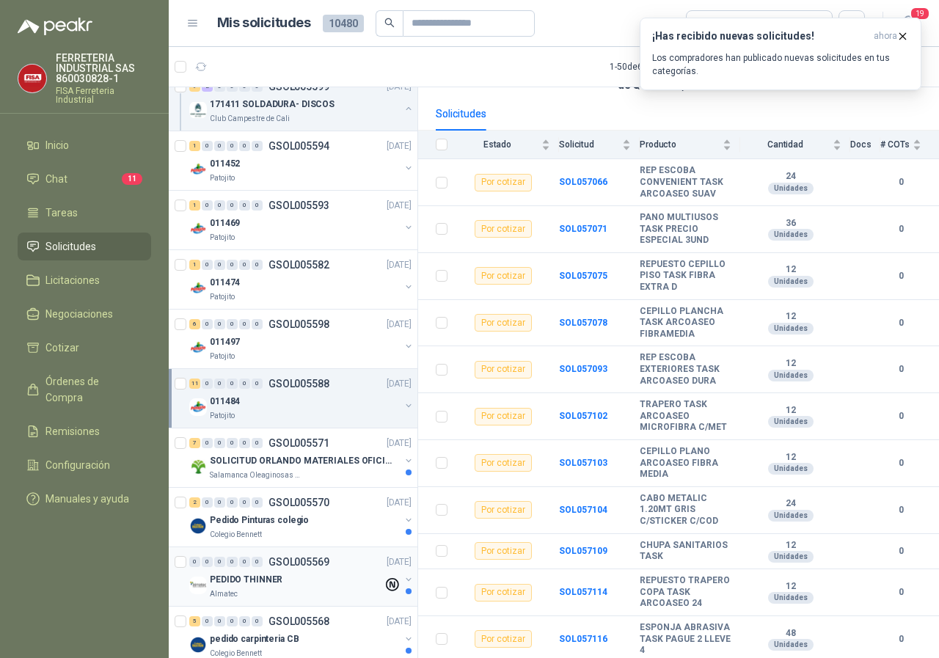
scroll to position [807, 0]
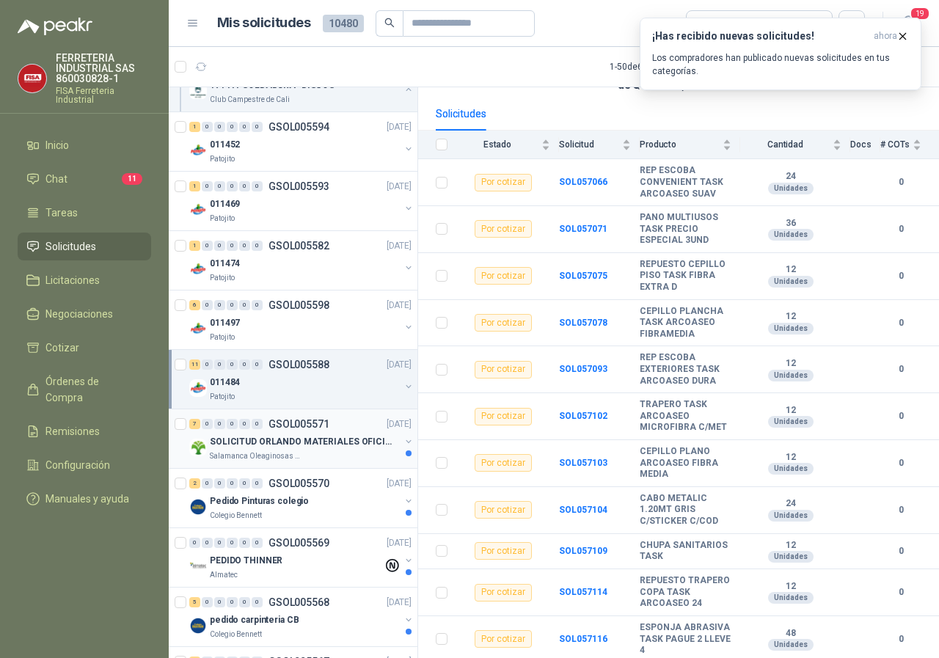
click at [267, 442] on p "SOLICITUD ORLANDO MATERIALES OFICINA - CALI" at bounding box center [301, 442] width 183 height 14
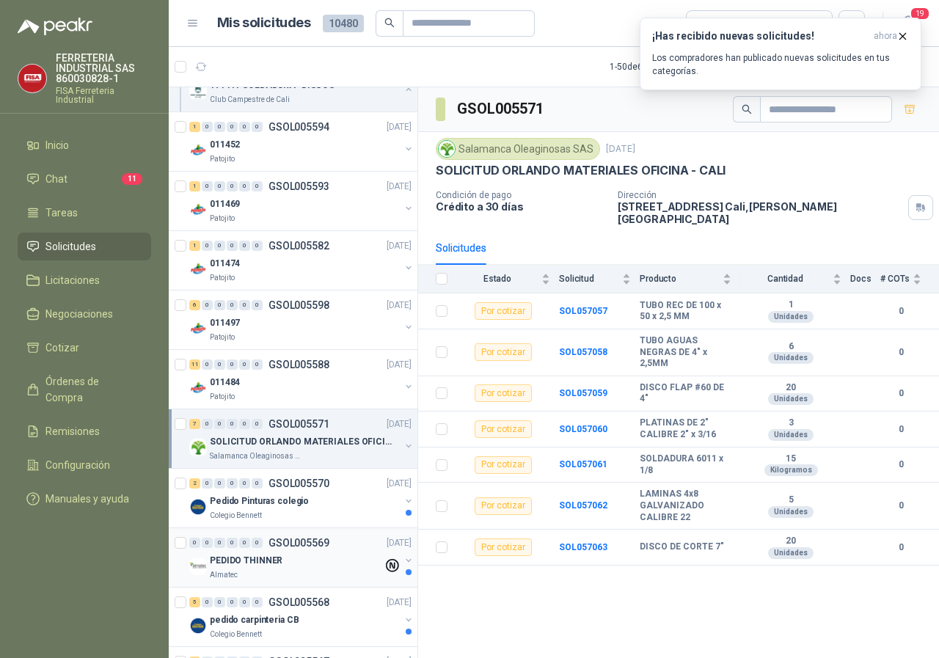
click at [260, 554] on p "PEDIDO THINNER" at bounding box center [246, 561] width 73 height 14
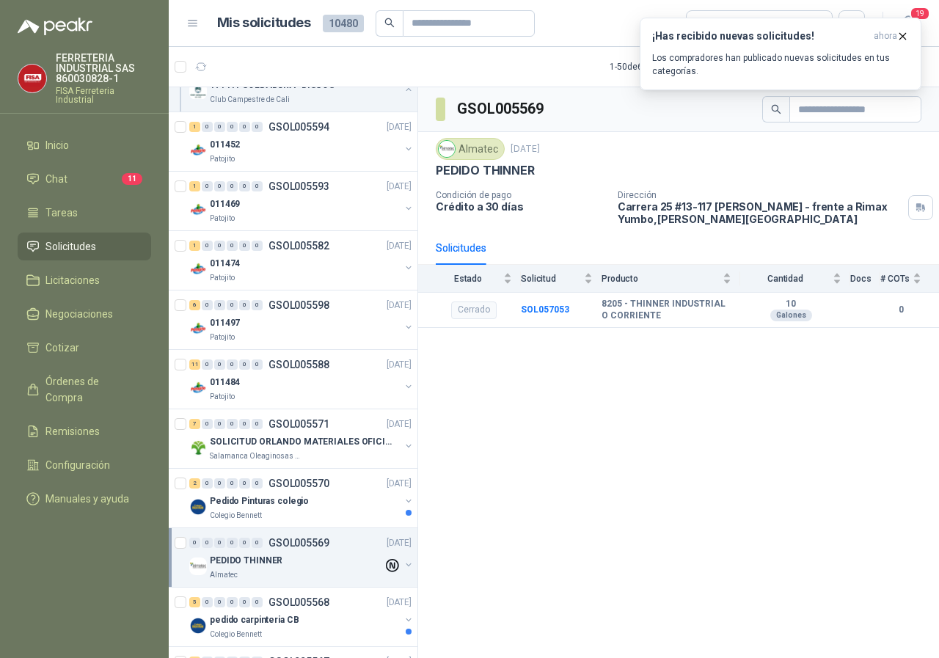
scroll to position [881, 0]
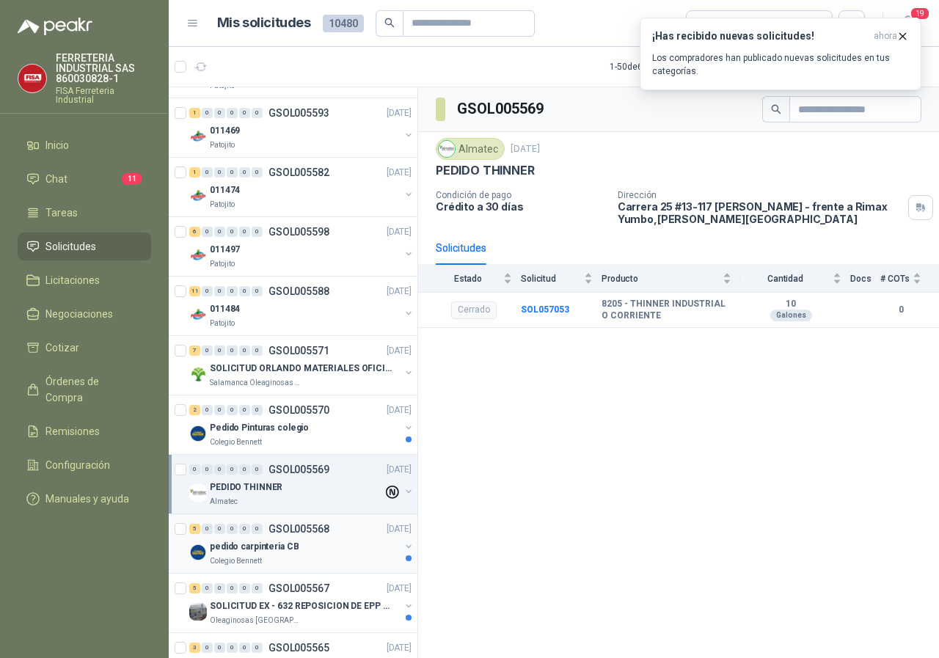
click at [247, 544] on p "pedido carpinteria CB" at bounding box center [254, 547] width 89 height 14
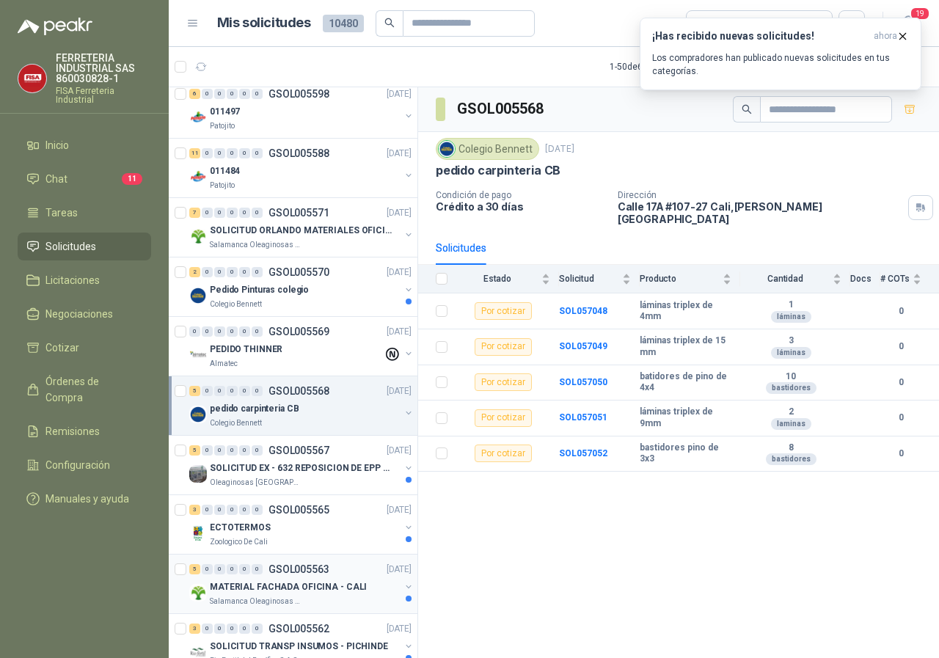
scroll to position [1028, 0]
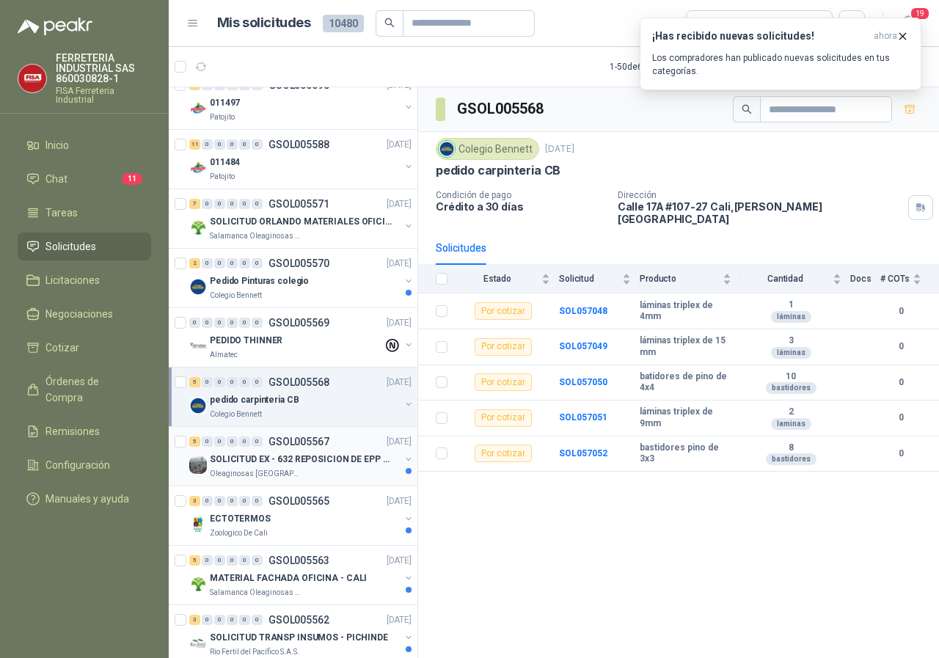
click at [262, 457] on p "SOLICITUD EX - 632 REPOSICION DE EPP #2" at bounding box center [301, 460] width 183 height 14
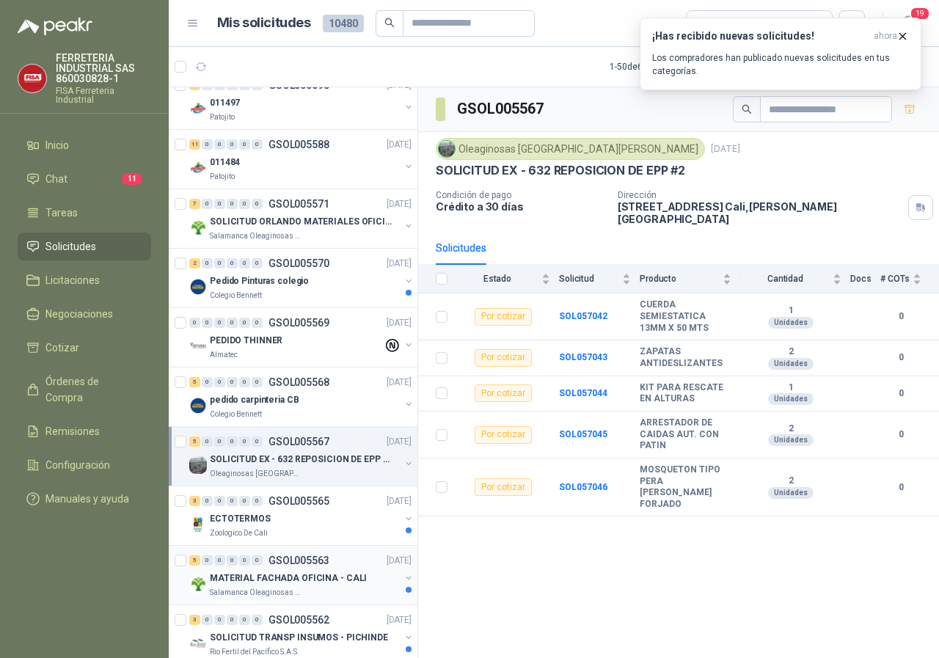
click at [241, 581] on p "MATERIAL FACHADA OFICINA - CALI" at bounding box center [288, 579] width 157 height 14
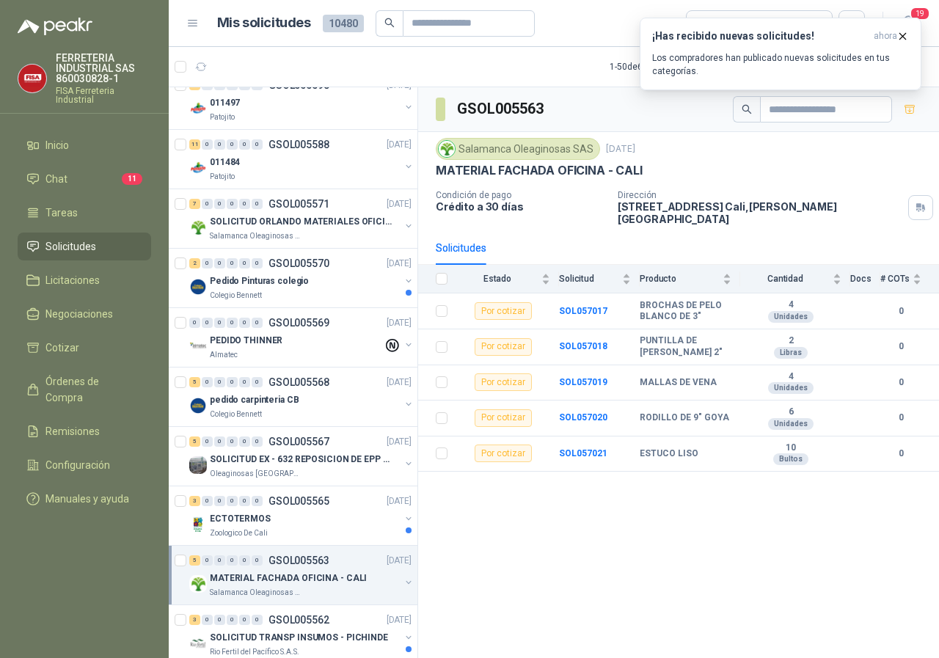
scroll to position [1174, 0]
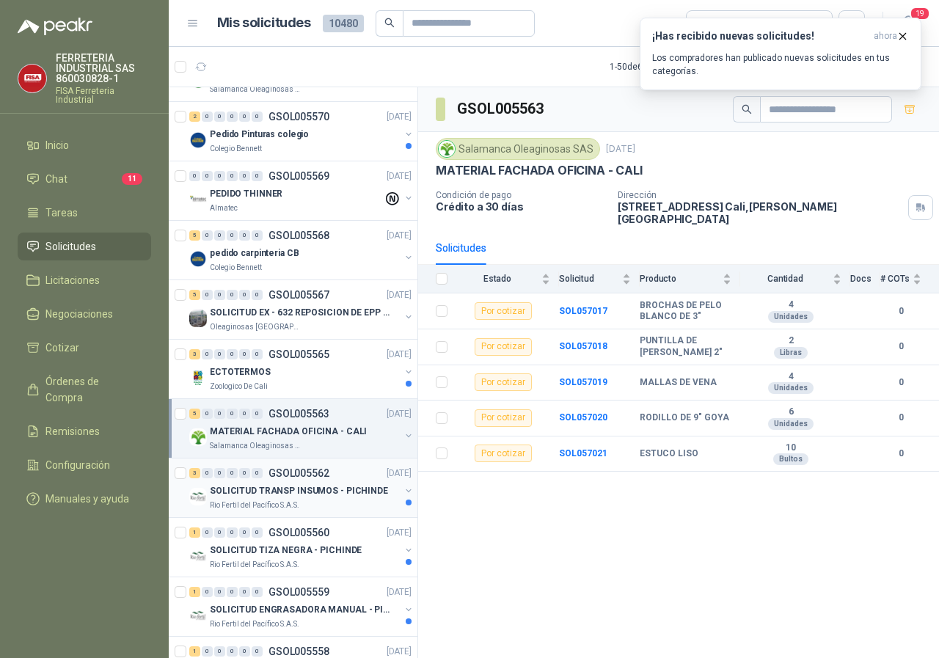
click at [308, 484] on p "SOLICITUD TRANSP INSUMOS - PICHINDE" at bounding box center [299, 491] width 178 height 14
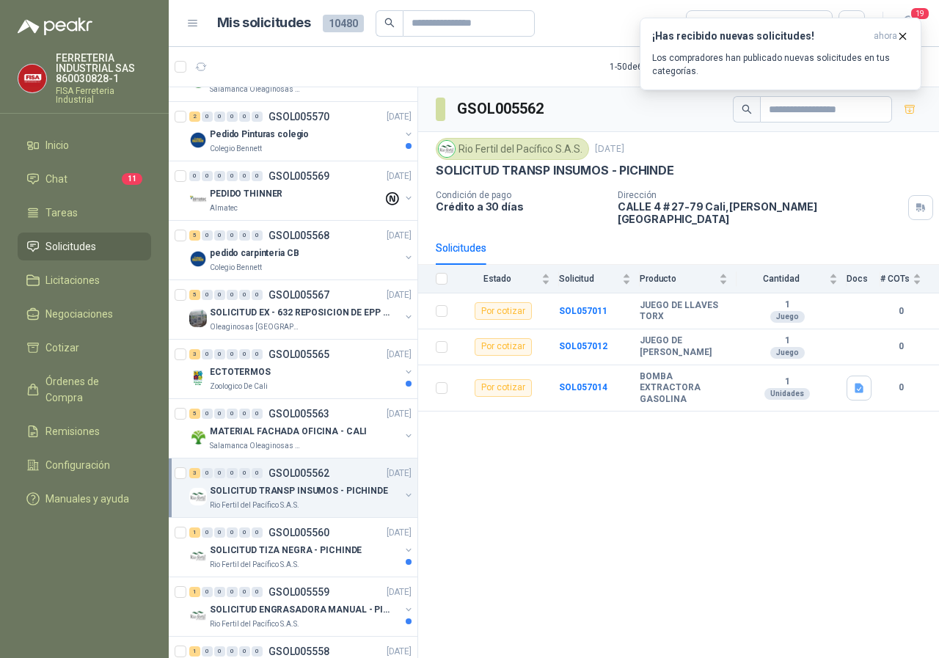
click at [284, 478] on p "GSOL005562" at bounding box center [299, 473] width 61 height 10
drag, startPoint x: 284, startPoint y: 478, endPoint x: 299, endPoint y: 478, distance: 15.4
click at [284, 478] on p "GSOL005562" at bounding box center [299, 473] width 61 height 10
click at [296, 485] on p "SOLICITUD TRANSP INSUMOS - PICHINDE" at bounding box center [299, 491] width 178 height 14
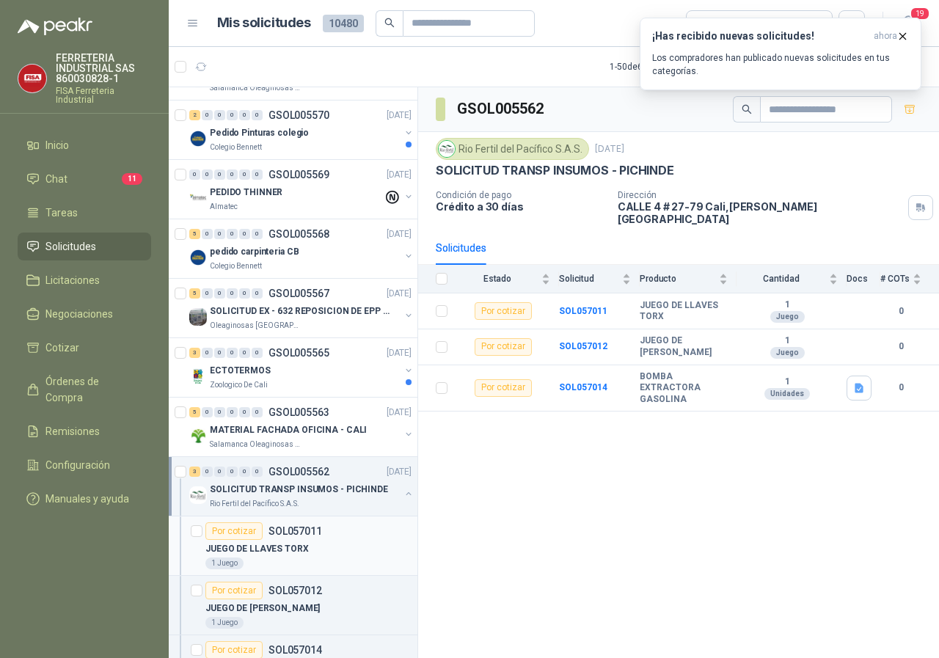
scroll to position [1174, 0]
click at [905, 32] on icon "button" at bounding box center [903, 36] width 12 height 12
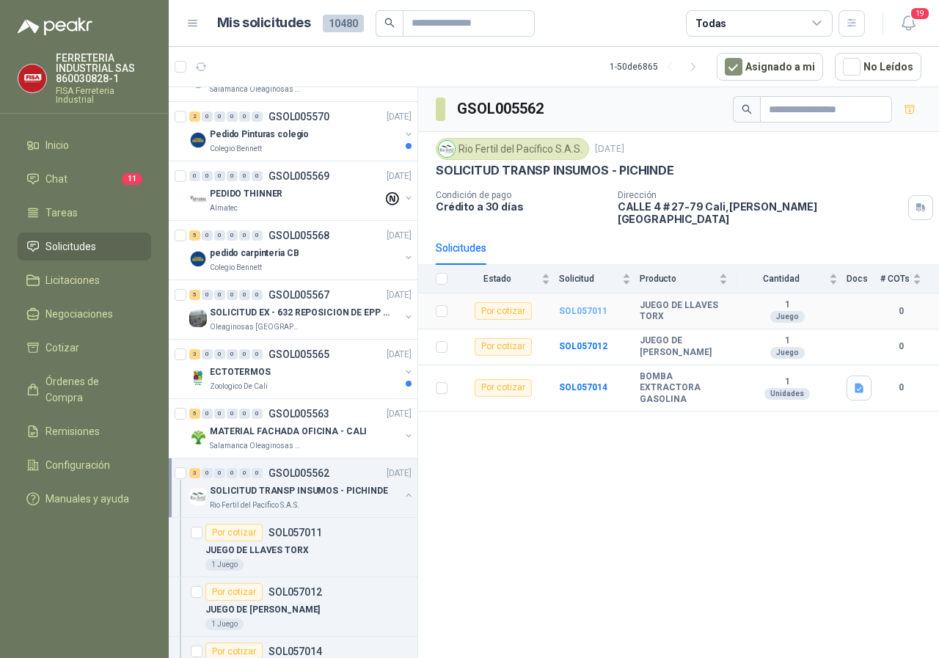
click at [582, 306] on b "SOL057011" at bounding box center [583, 311] width 48 height 10
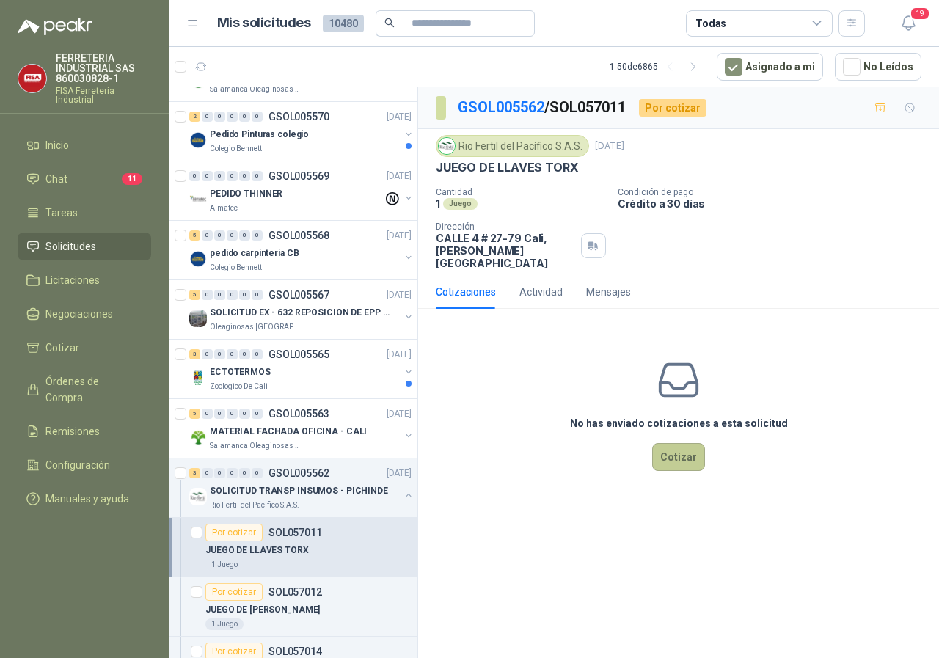
click at [683, 443] on button "Cotizar" at bounding box center [678, 457] width 53 height 28
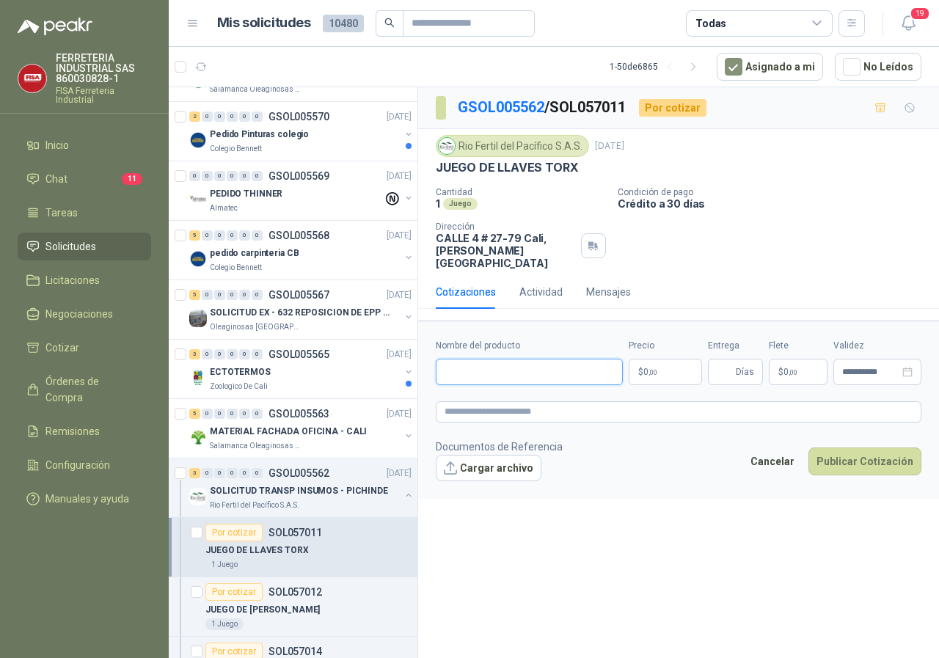
paste input "**********"
type input "**********"
paste textarea "**********"
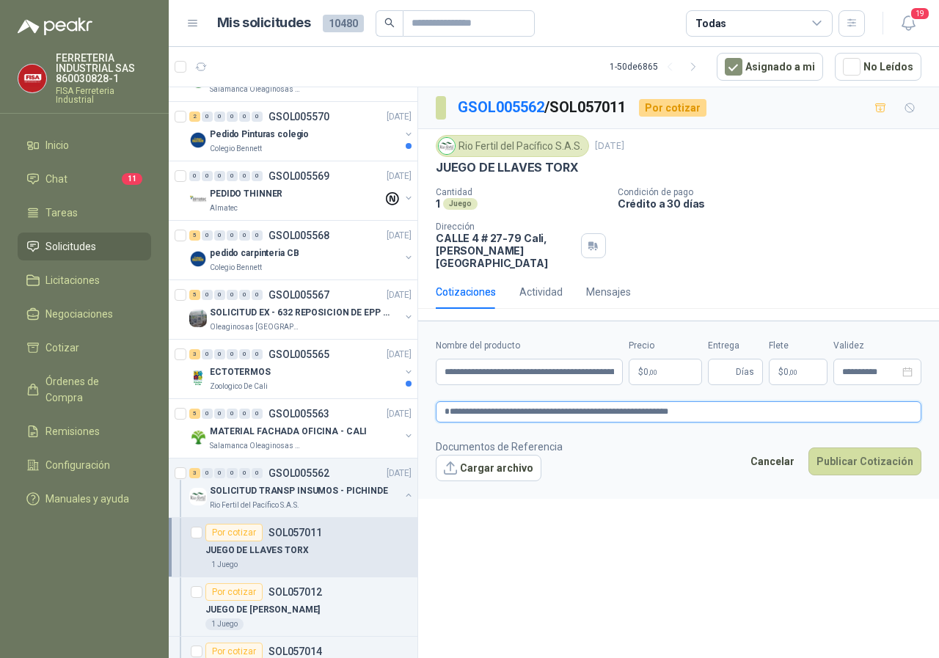
type textarea "**********"
click at [661, 359] on p "$ 0 ,00" at bounding box center [665, 372] width 73 height 26
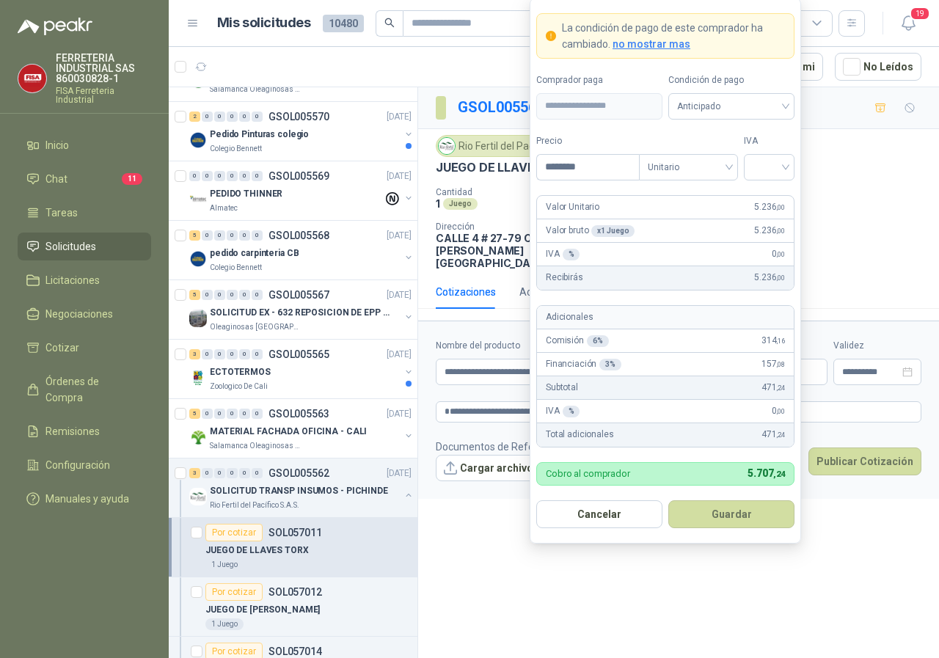
type input "********"
click at [780, 172] on input "search" at bounding box center [769, 166] width 33 height 22
click at [768, 199] on div "19%" at bounding box center [769, 197] width 27 height 16
click at [724, 514] on button "Guardar" at bounding box center [732, 515] width 126 height 28
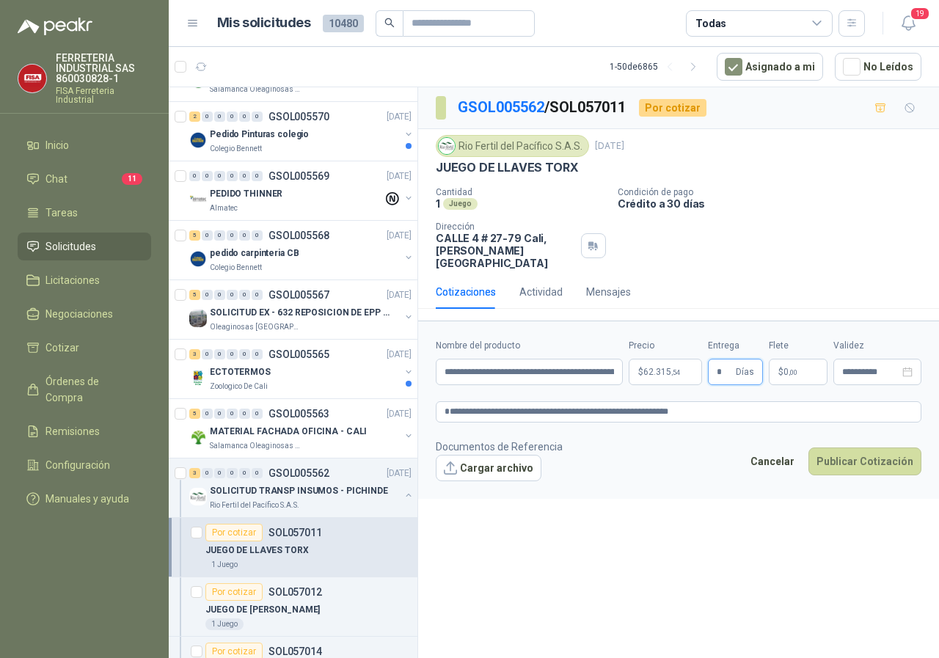
type input "*"
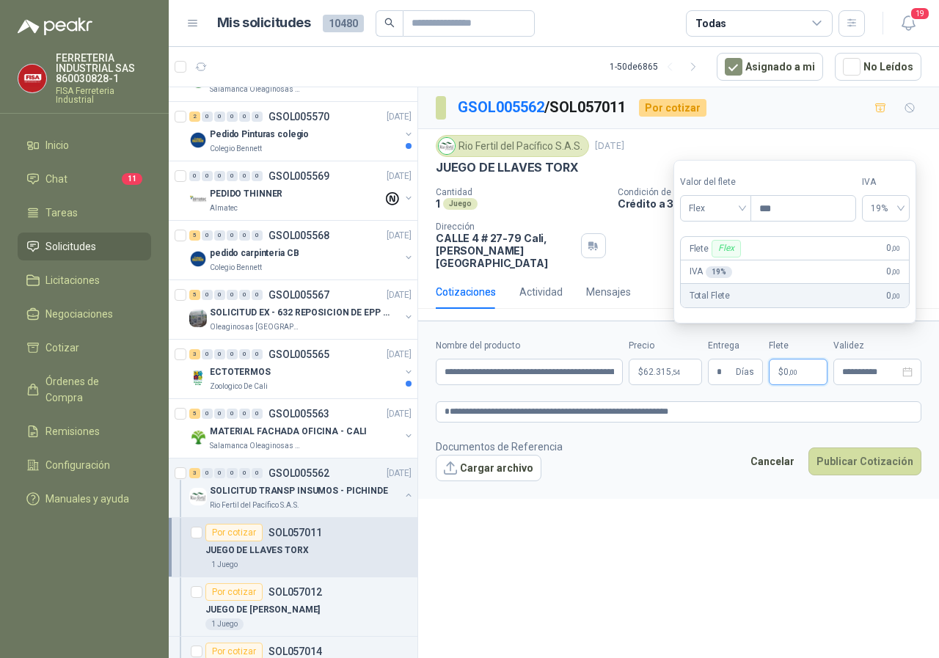
click at [694, 444] on footer "Documentos de Referencia Cargar archivo Cancelar Publicar Cotización" at bounding box center [679, 460] width 486 height 43
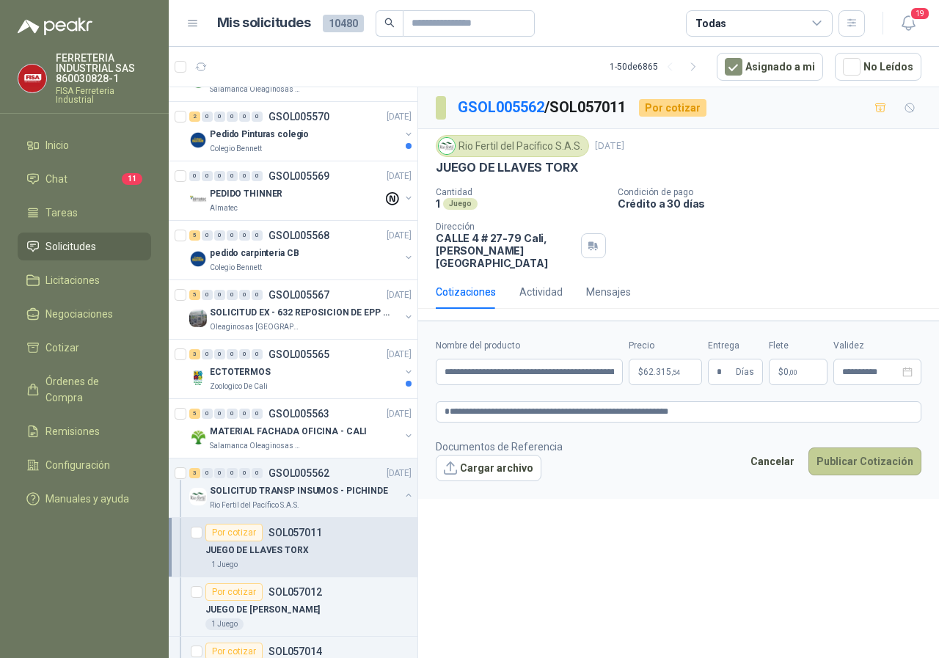
click at [854, 448] on button "Publicar Cotización" at bounding box center [865, 462] width 113 height 28
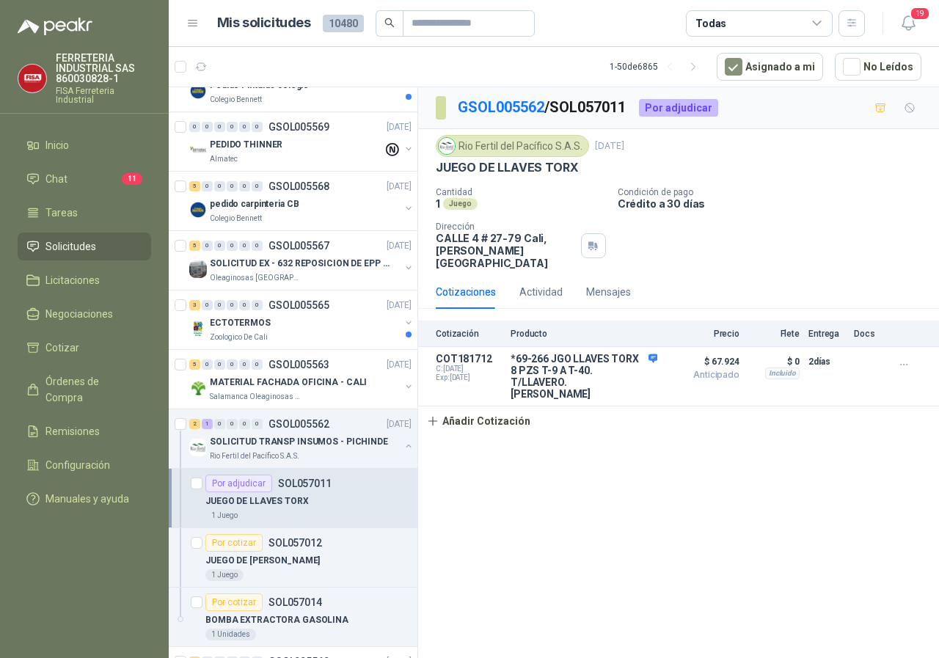
scroll to position [1248, 0]
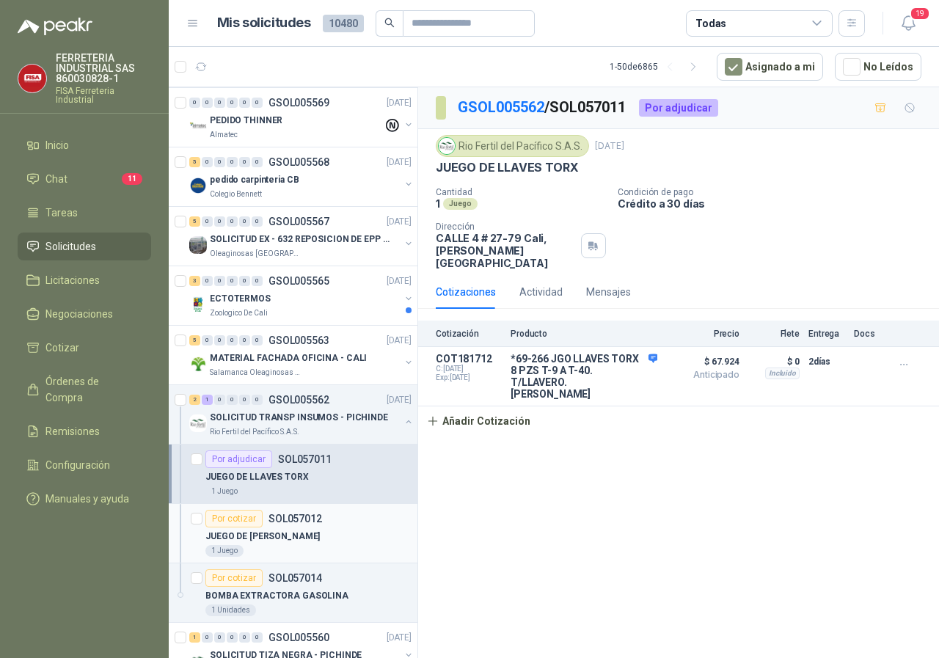
click at [227, 525] on div "Por cotizar" at bounding box center [234, 519] width 57 height 18
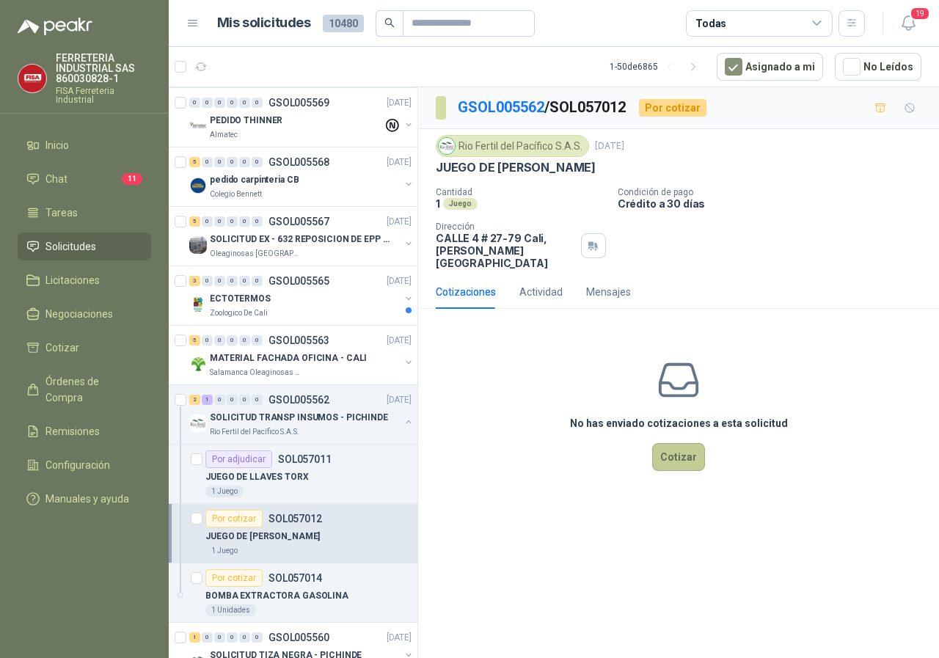
click at [680, 443] on button "Cotizar" at bounding box center [678, 457] width 53 height 28
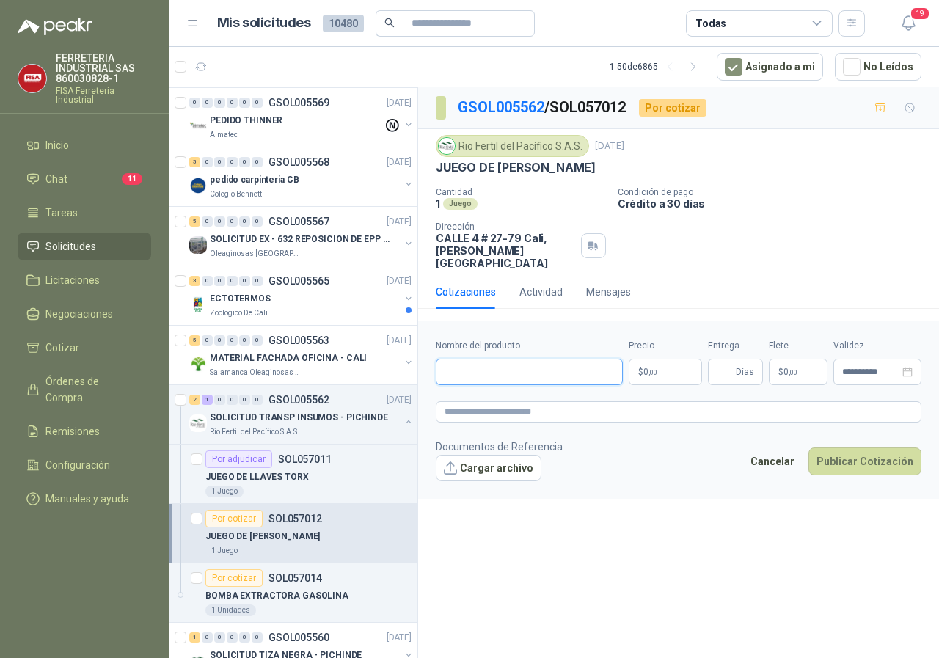
paste input "**********"
type input "**********"
click at [687, 354] on body "FERRETERIA INDUSTRIAL SAS 860030828-1 FISA Ferreteria Industrial Inicio Chat 11…" at bounding box center [469, 329] width 939 height 658
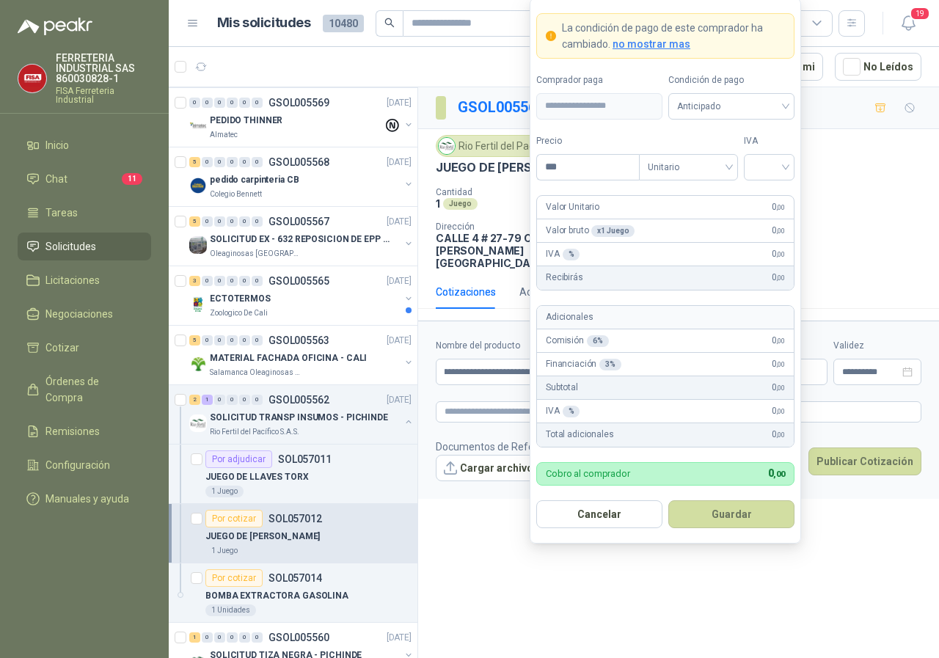
scroll to position [0, 0]
type input "********"
click at [722, 515] on button "Guardar" at bounding box center [732, 515] width 126 height 28
click at [788, 168] on div at bounding box center [769, 167] width 51 height 26
click at [767, 198] on div "19%" at bounding box center [769, 197] width 27 height 16
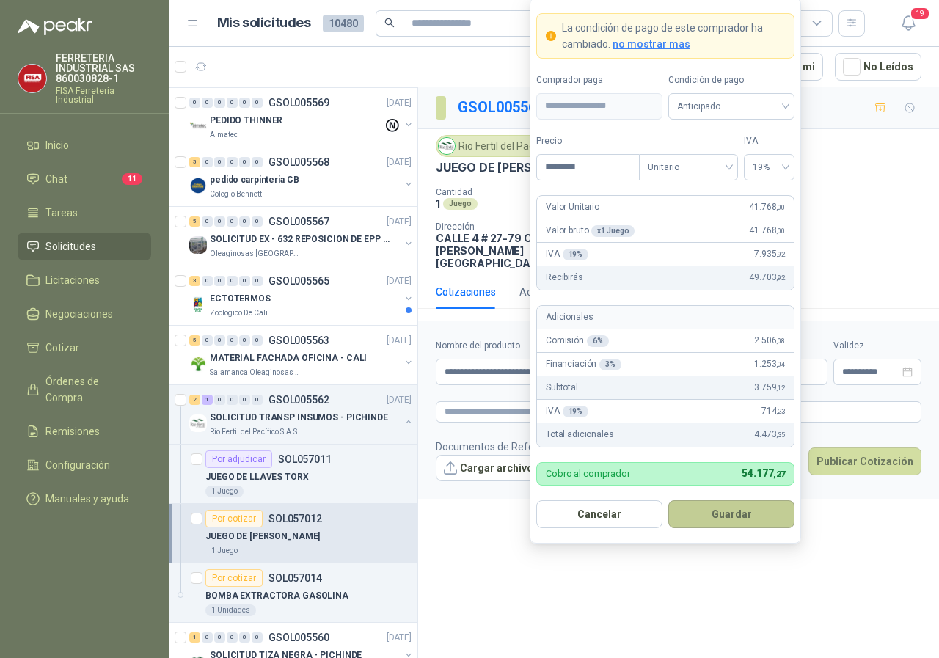
click at [725, 520] on button "Guardar" at bounding box center [732, 515] width 126 height 28
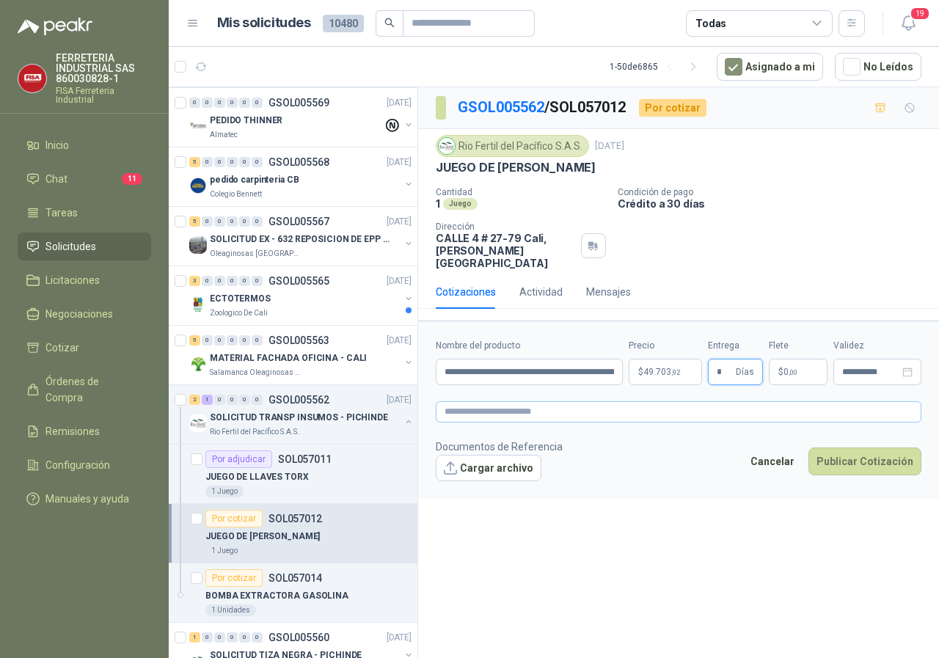
type input "*"
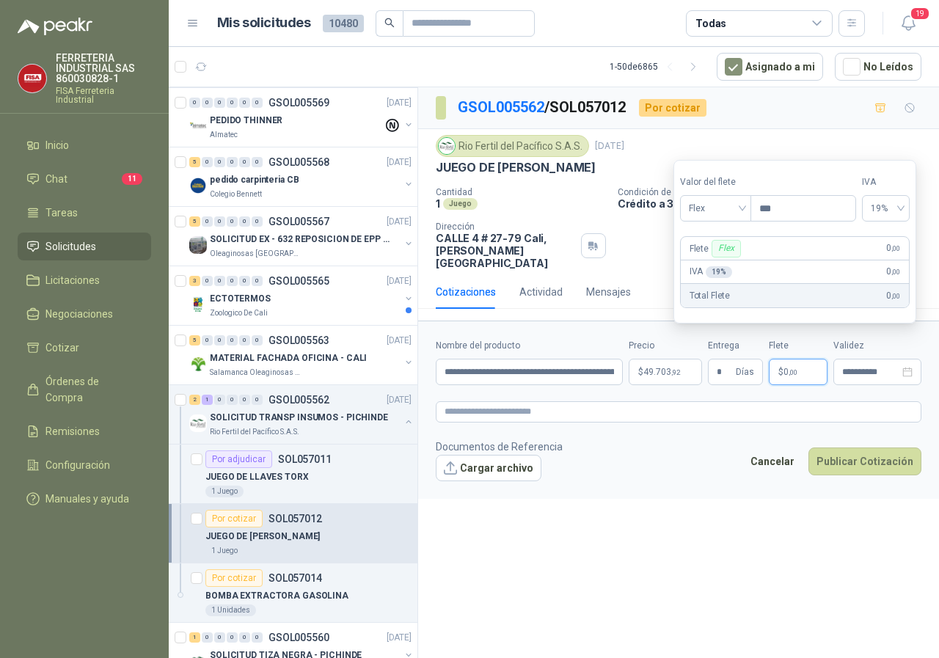
click at [595, 419] on form "**********" at bounding box center [678, 410] width 521 height 178
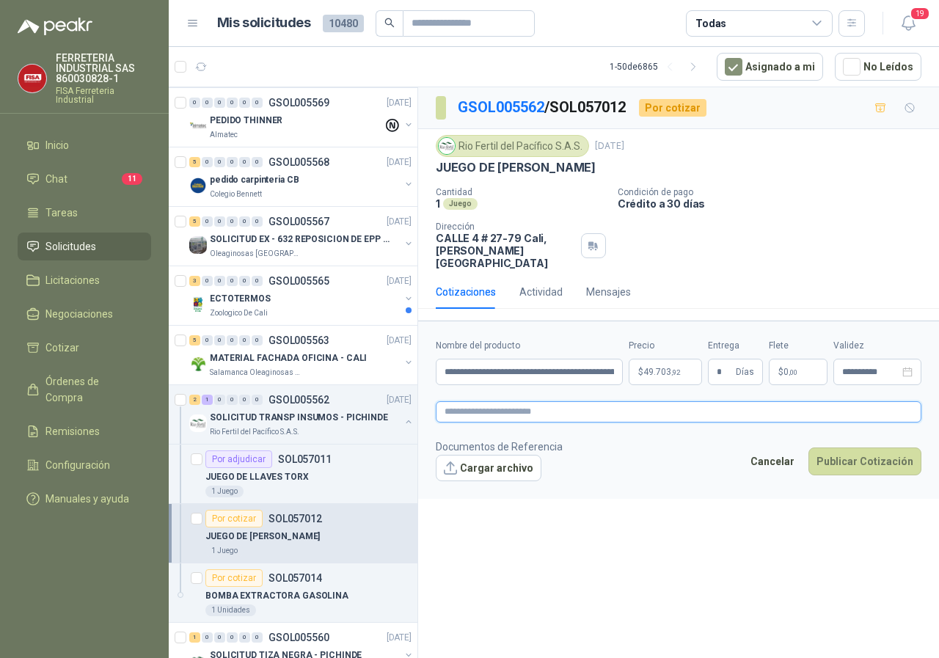
paste textarea "**********"
type textarea "**********"
click at [851, 448] on button "Publicar Cotización" at bounding box center [865, 462] width 113 height 28
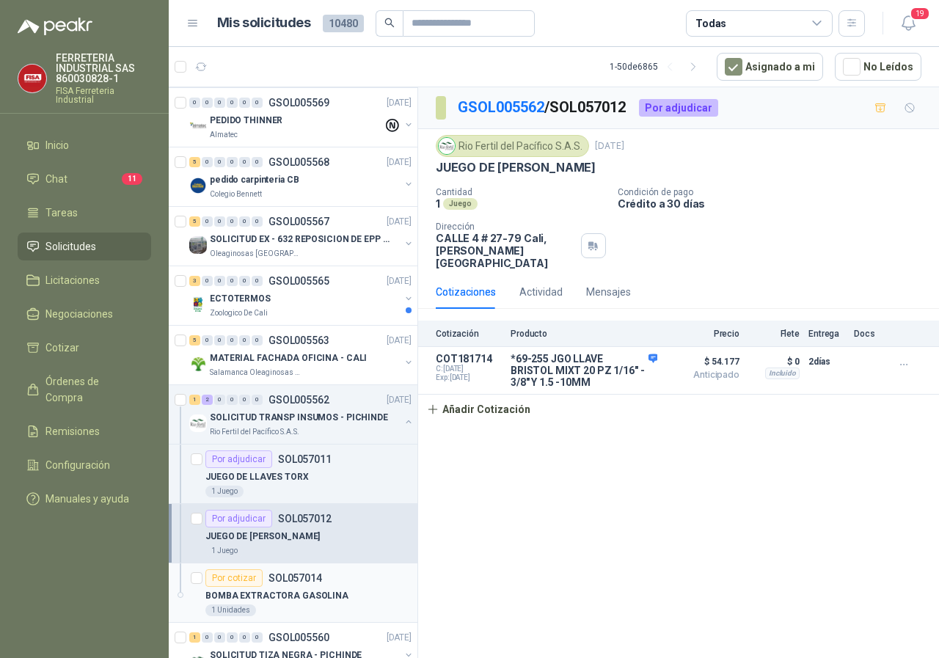
click at [251, 580] on div "Por cotizar" at bounding box center [234, 579] width 57 height 18
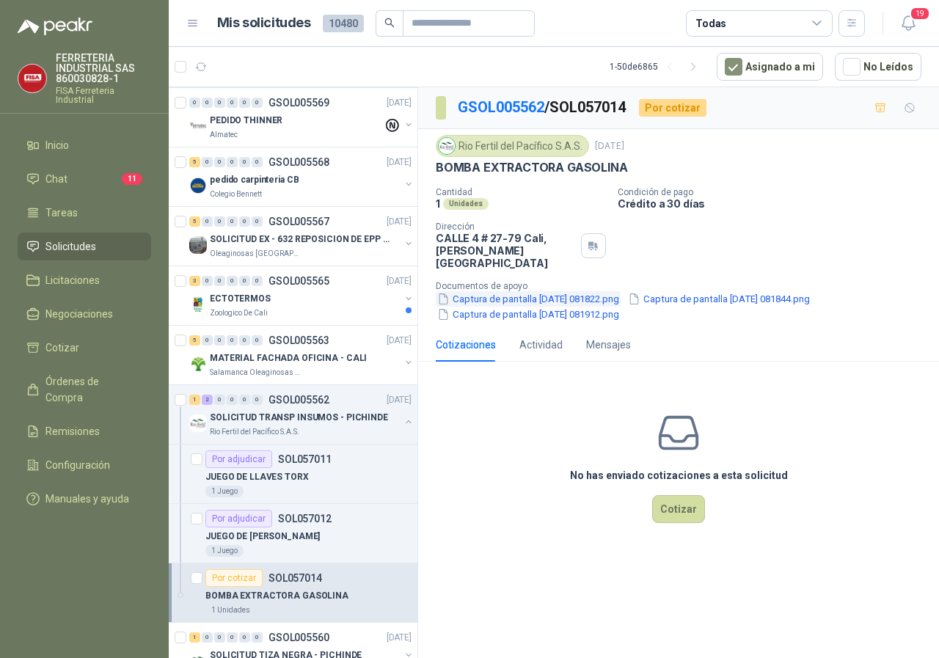
click at [537, 291] on button "Captura de pantalla [DATE] 081822.png" at bounding box center [528, 298] width 185 height 15
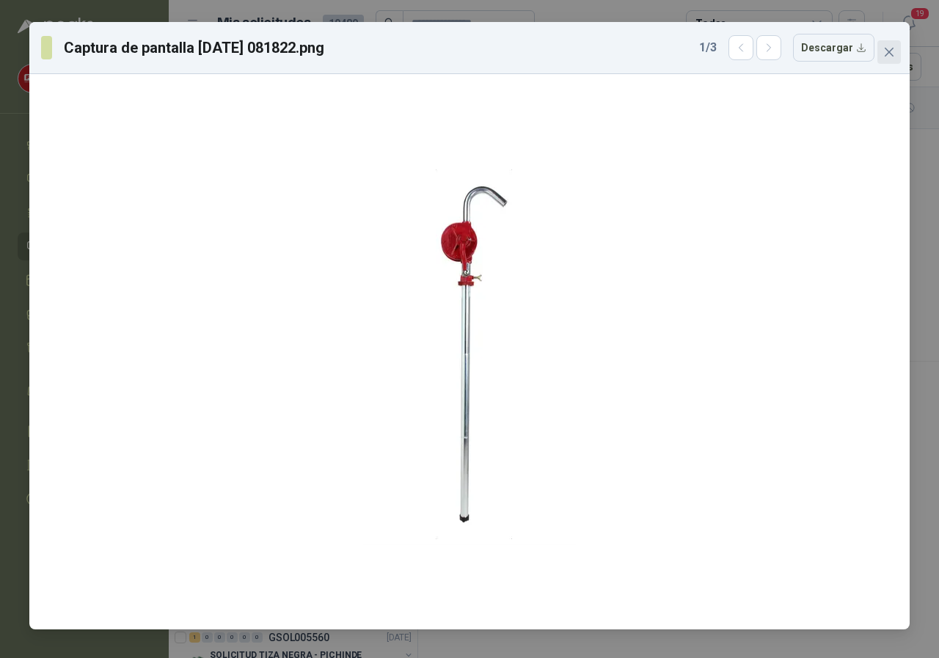
click at [892, 58] on button "Close" at bounding box center [889, 51] width 23 height 23
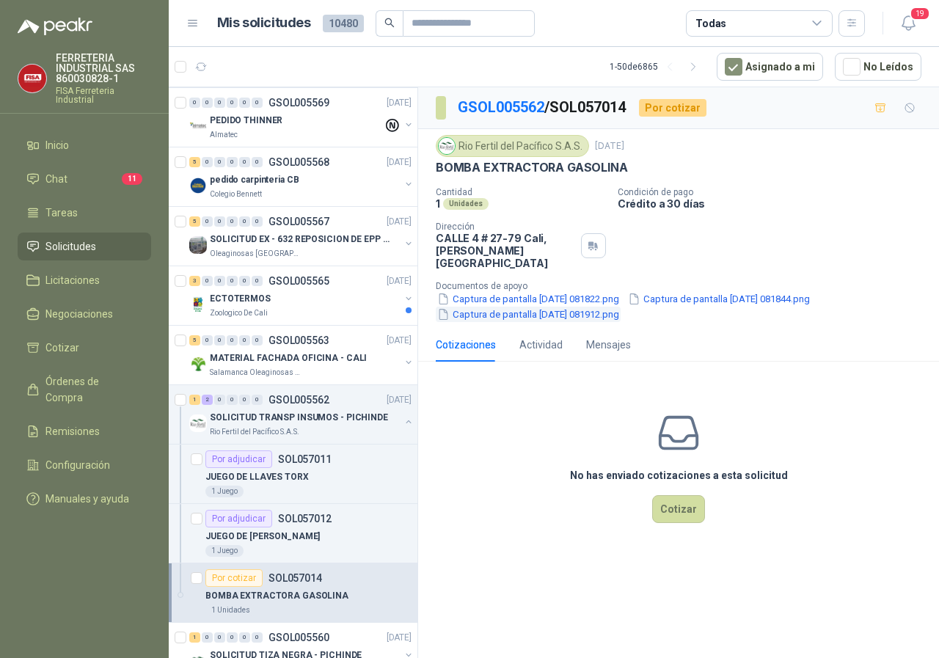
click at [570, 307] on button "Captura de pantalla [DATE] 081912.png" at bounding box center [528, 314] width 185 height 15
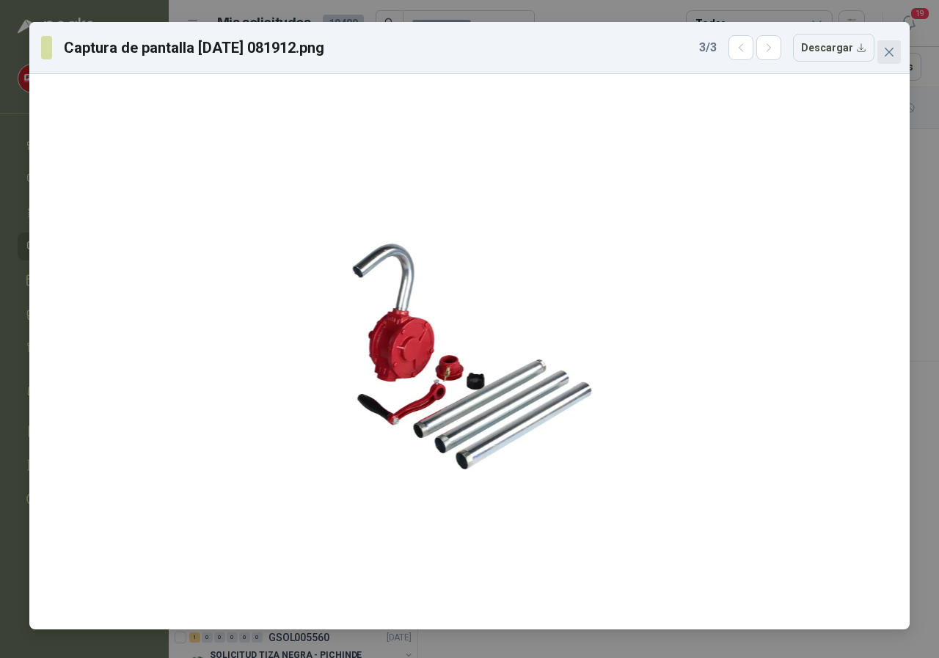
click at [882, 51] on span "Close" at bounding box center [889, 52] width 23 height 12
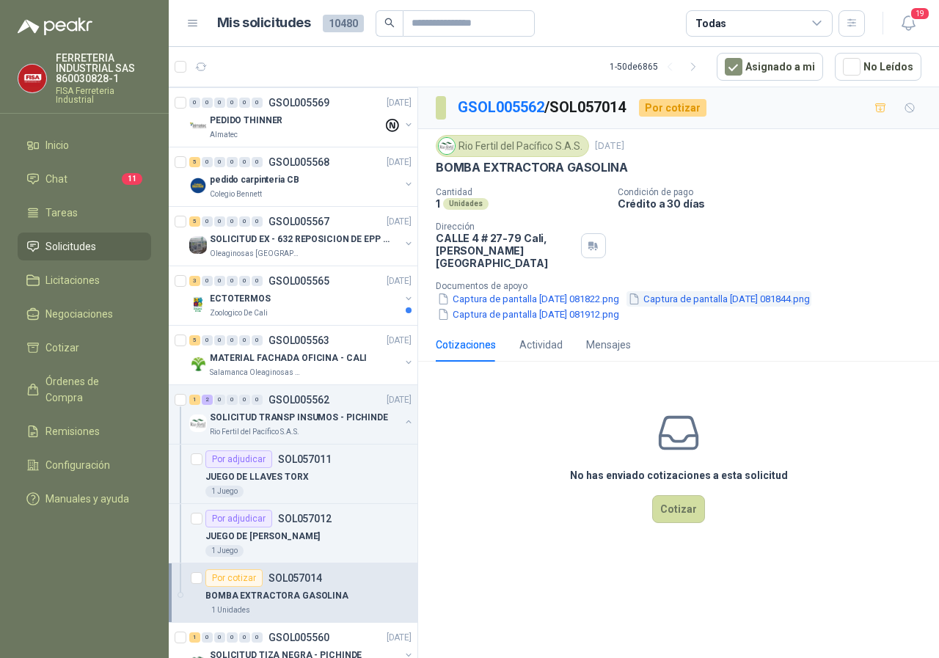
click at [705, 291] on button "Captura de pantalla [DATE] 081844.png" at bounding box center [719, 298] width 185 height 15
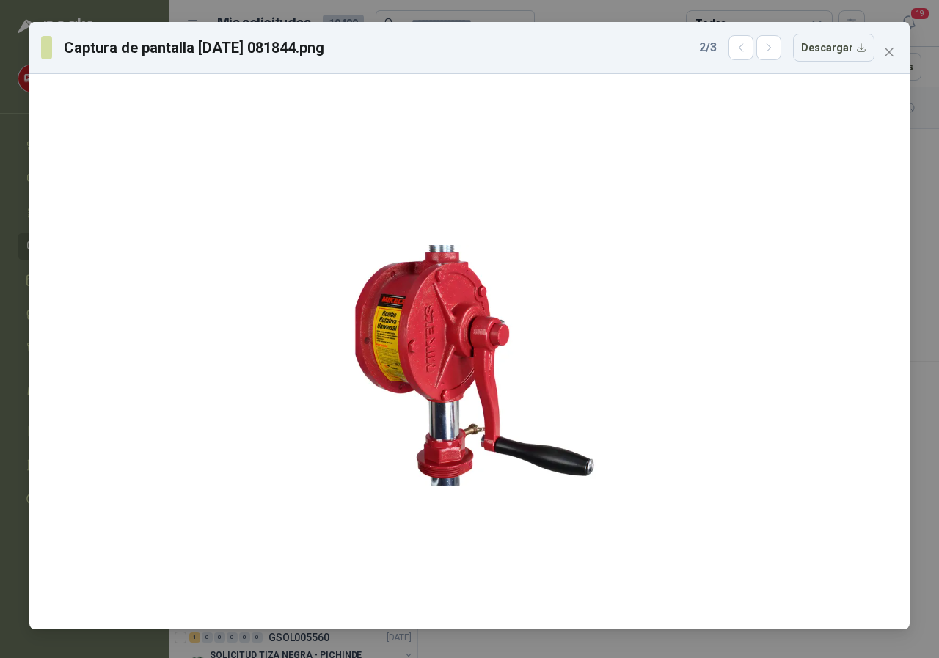
drag, startPoint x: 883, startPoint y: 59, endPoint x: 848, endPoint y: 81, distance: 41.3
click at [883, 58] on button "Close" at bounding box center [889, 51] width 23 height 23
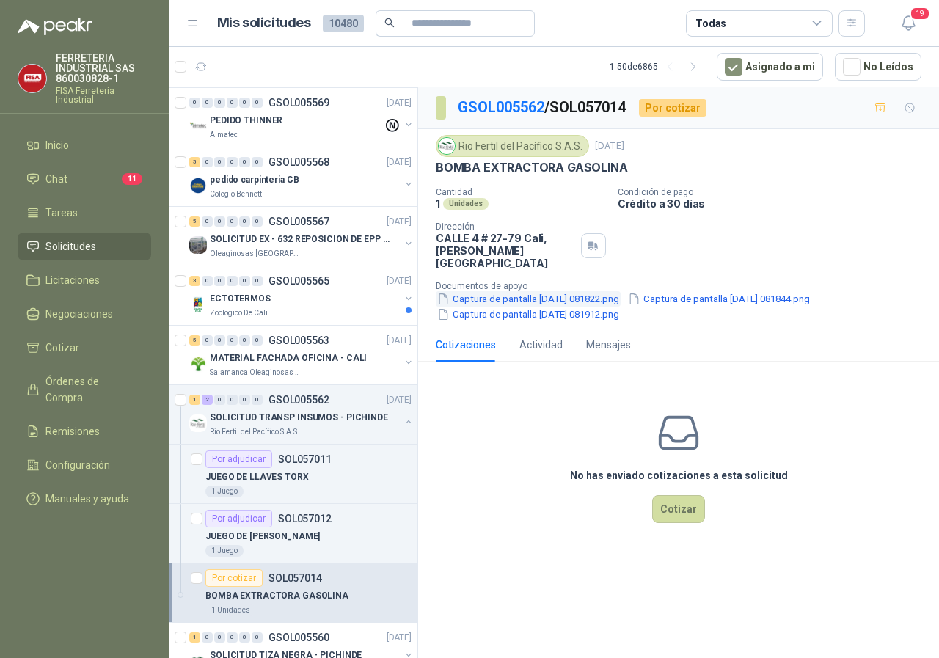
click at [503, 291] on button "Captura de pantalla [DATE] 081822.png" at bounding box center [528, 298] width 185 height 15
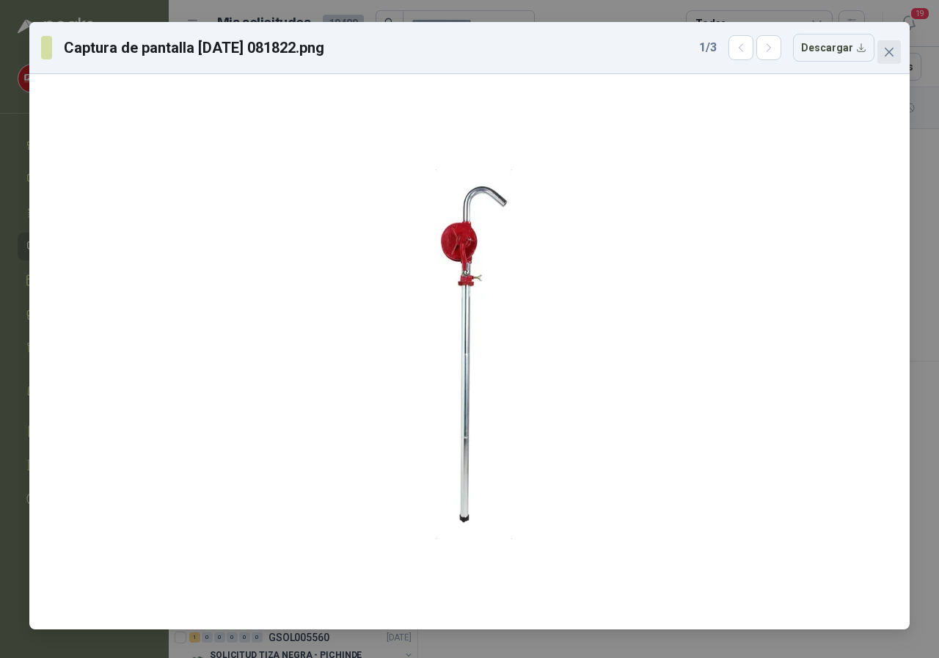
click at [885, 53] on icon "close" at bounding box center [890, 52] width 12 height 12
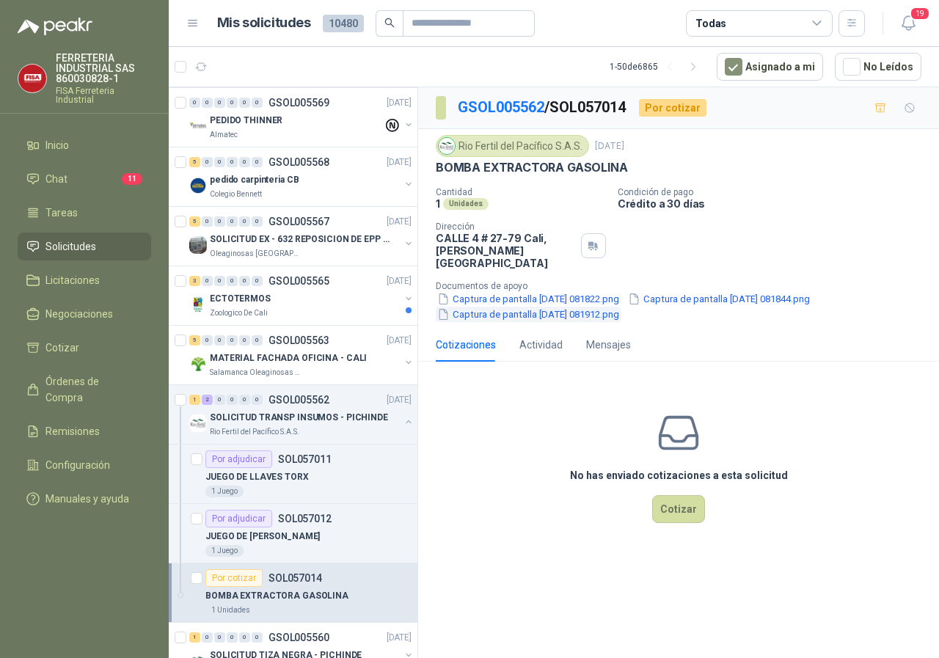
click at [487, 307] on button "Captura de pantalla [DATE] 081912.png" at bounding box center [528, 314] width 185 height 15
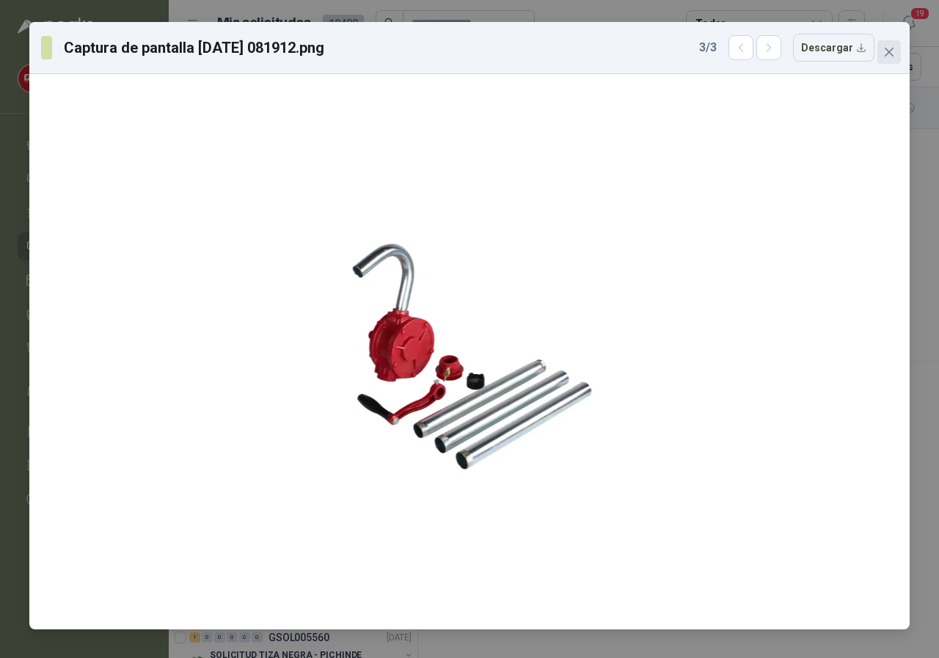
click at [890, 46] on icon "close" at bounding box center [890, 52] width 12 height 12
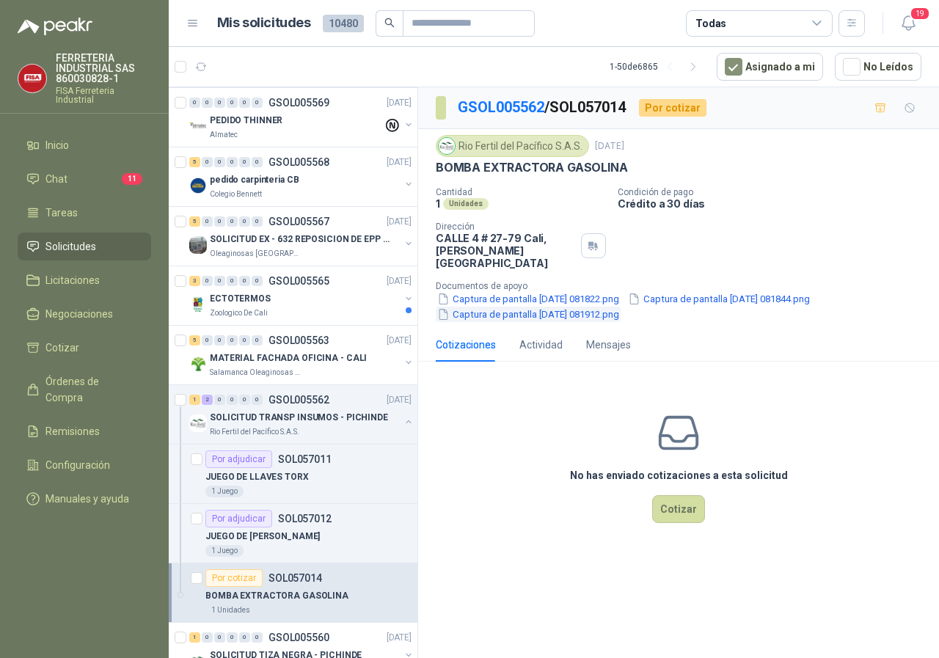
click at [573, 307] on button "Captura de pantalla [DATE] 081912.png" at bounding box center [528, 314] width 185 height 15
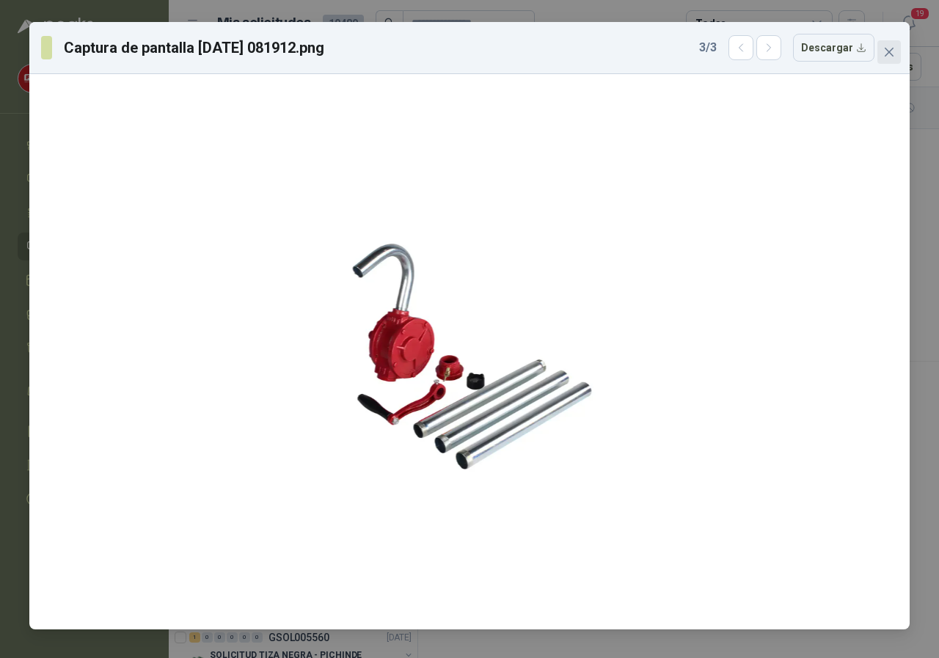
click at [884, 54] on icon "close" at bounding box center [890, 52] width 12 height 12
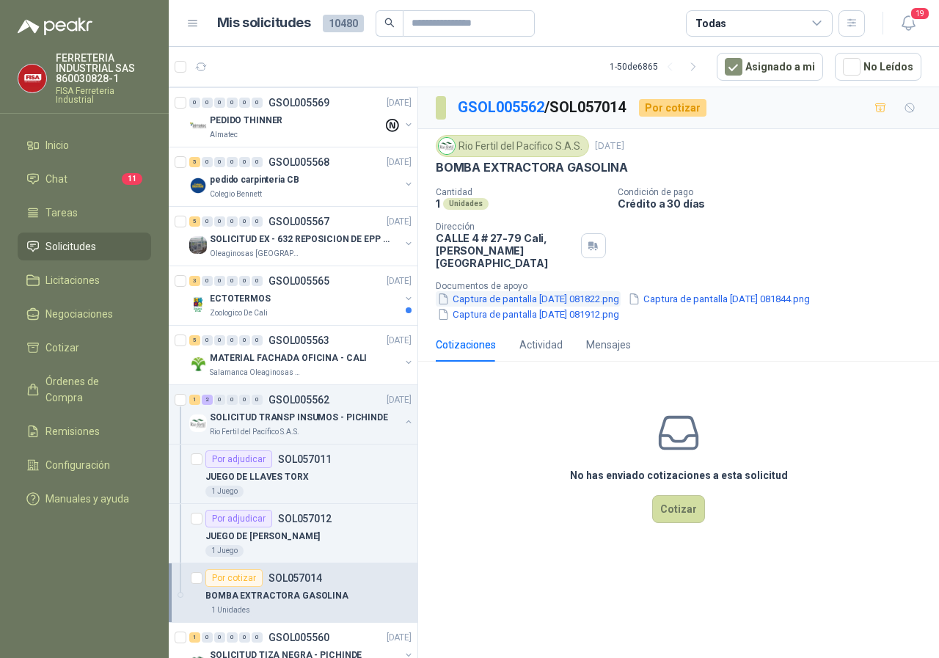
click at [501, 291] on button "Captura de pantalla [DATE] 081822.png" at bounding box center [528, 298] width 185 height 15
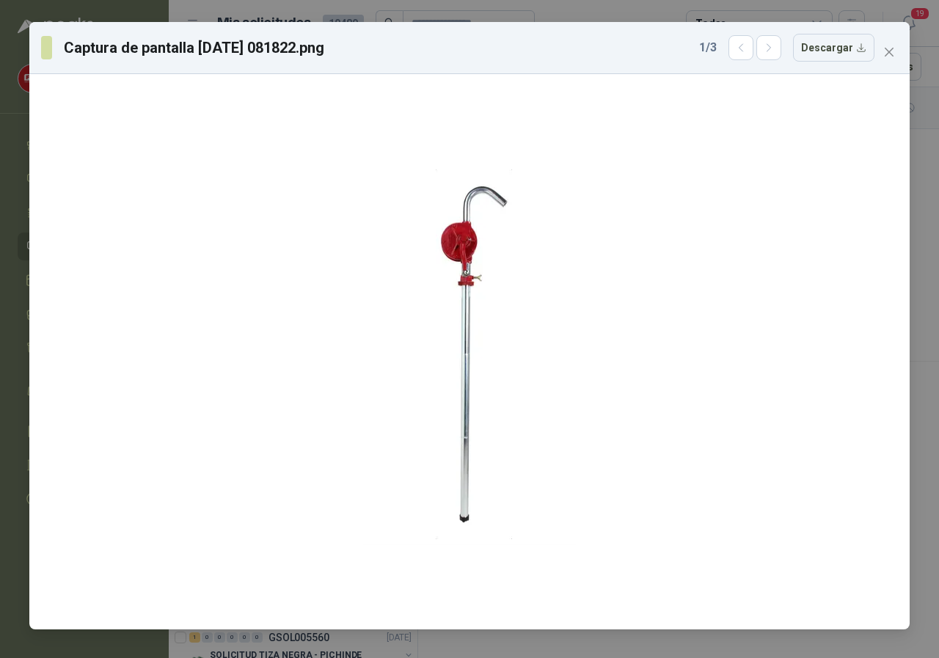
click at [890, 44] on button "Close" at bounding box center [889, 51] width 23 height 23
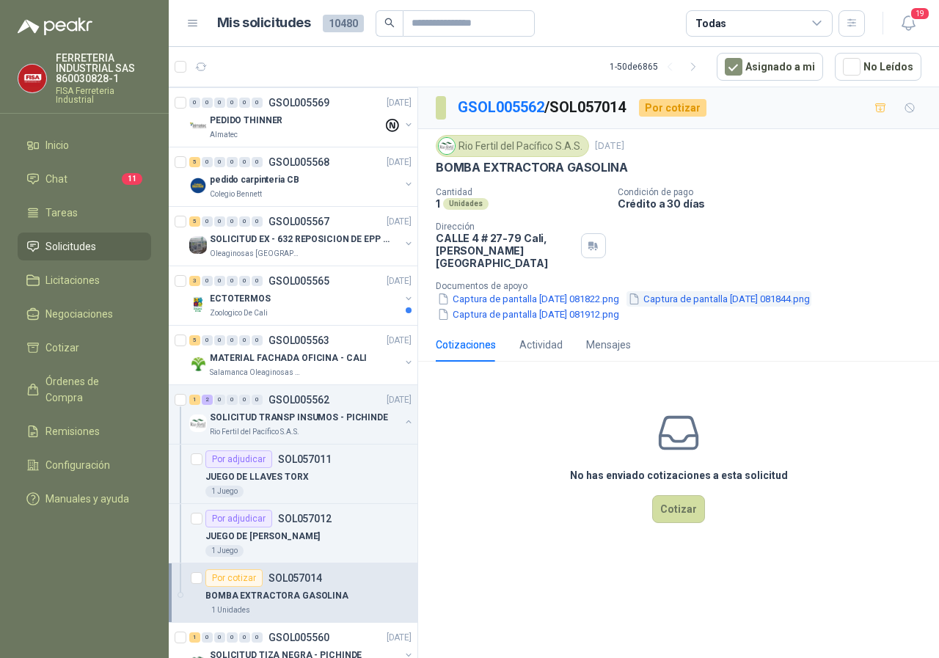
click at [759, 291] on button "Captura de pantalla [DATE] 081844.png" at bounding box center [719, 298] width 185 height 15
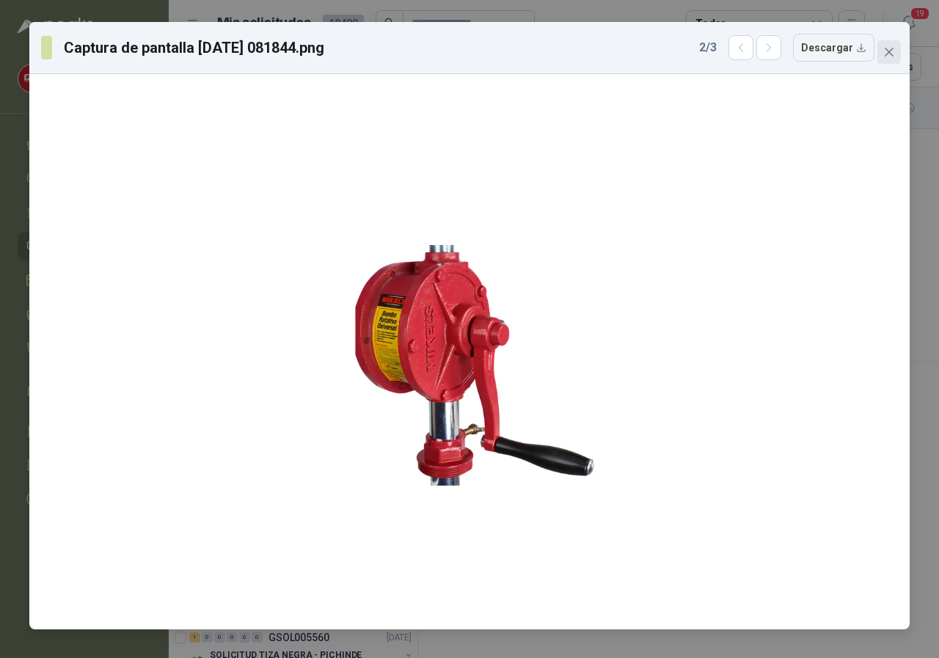
click at [892, 51] on icon "close" at bounding box center [890, 52] width 12 height 12
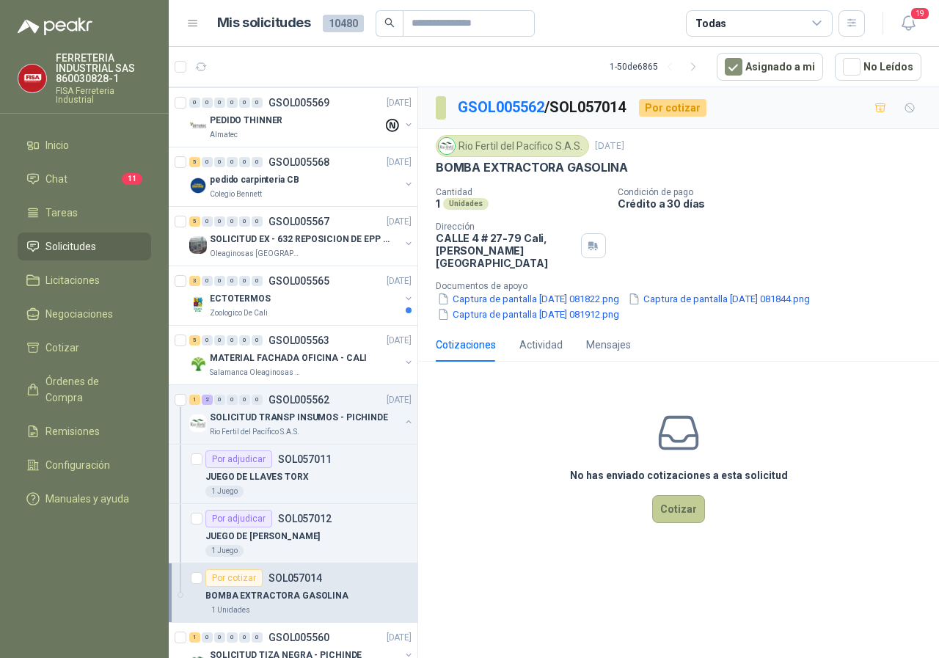
click at [671, 497] on button "Cotizar" at bounding box center [678, 509] width 53 height 28
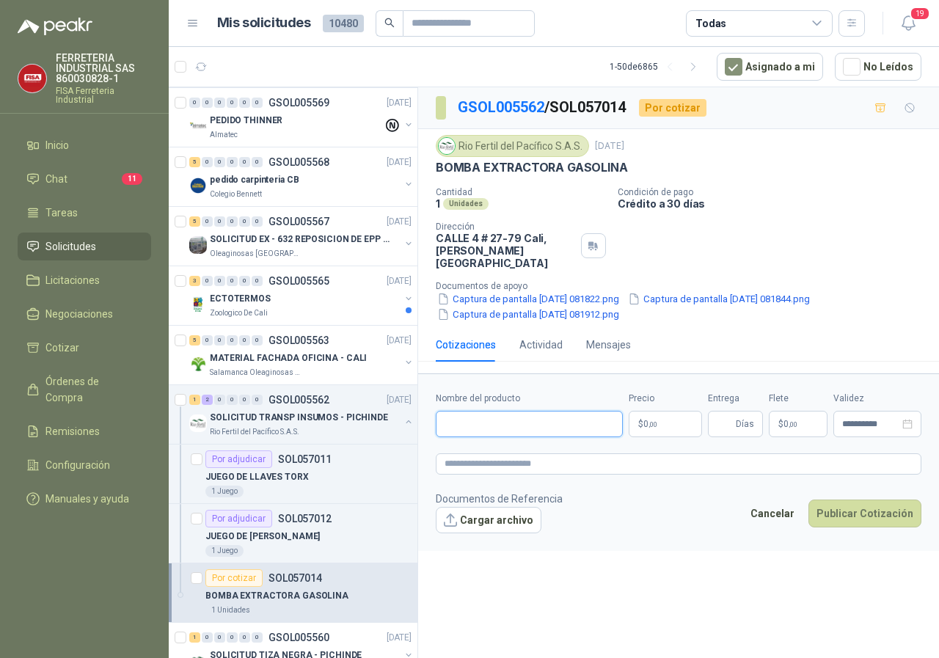
paste input "**********"
type input "**********"
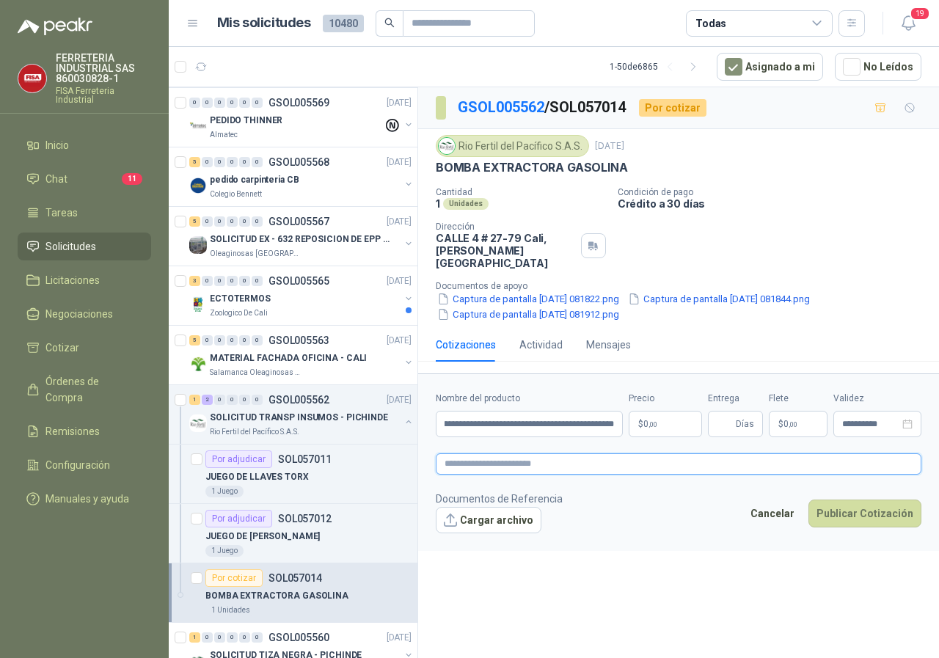
scroll to position [0, 0]
paste textarea "**********"
type textarea "**********"
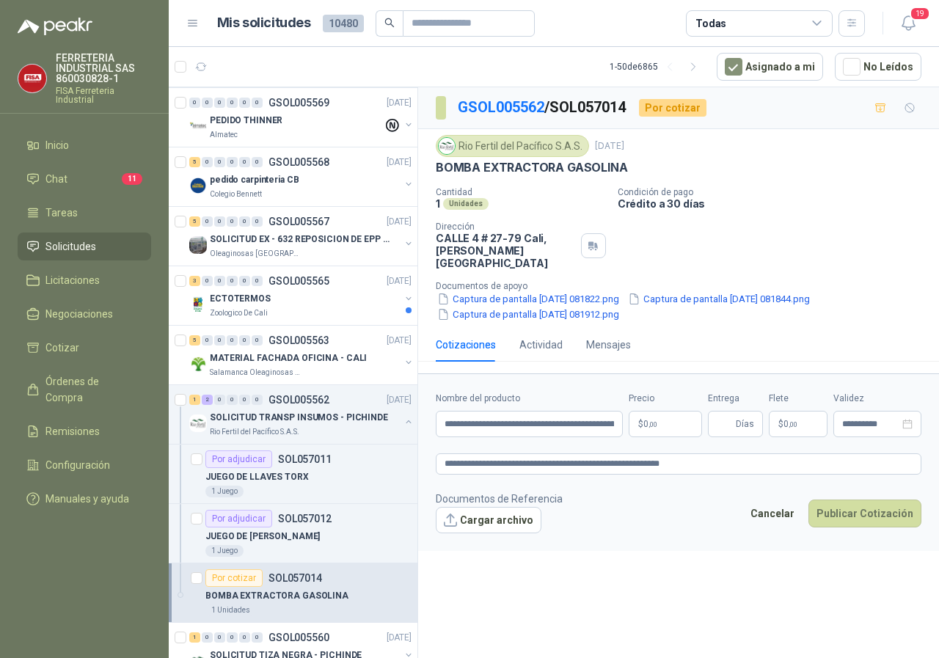
click at [672, 404] on body "FERRETERIA INDUSTRIAL SAS 860030828-1 FISA Ferreteria Industrial Inicio Chat 11…" at bounding box center [469, 329] width 939 height 658
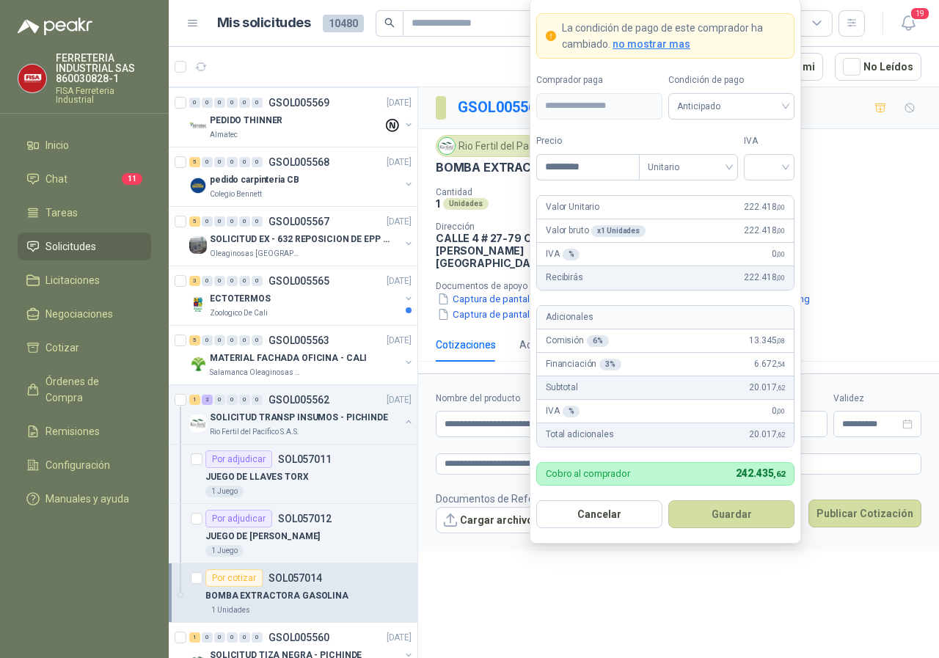
type input "*********"
click at [787, 164] on div at bounding box center [769, 167] width 51 height 26
click at [768, 194] on div "19%" at bounding box center [769, 197] width 27 height 16
drag, startPoint x: 721, startPoint y: 516, endPoint x: 658, endPoint y: 505, distance: 64.1
click at [719, 515] on button "Guardar" at bounding box center [732, 515] width 126 height 28
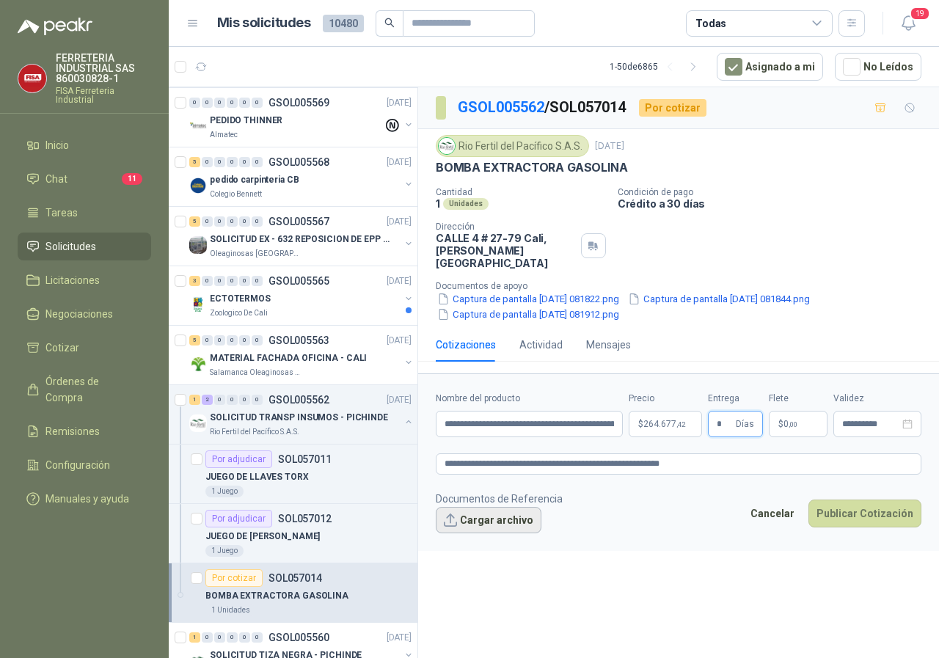
type input "*"
click at [503, 507] on button "Cargar archivo" at bounding box center [489, 520] width 106 height 26
drag, startPoint x: 436, startPoint y: 167, endPoint x: 589, endPoint y: 170, distance: 152.7
click at [621, 164] on p "BOMBA EXTRACTORA GASOLINA" at bounding box center [532, 167] width 192 height 15
copy p "BOMBA EXTRACTORA GASOLINA"
